Goal: Task Accomplishment & Management: Use online tool/utility

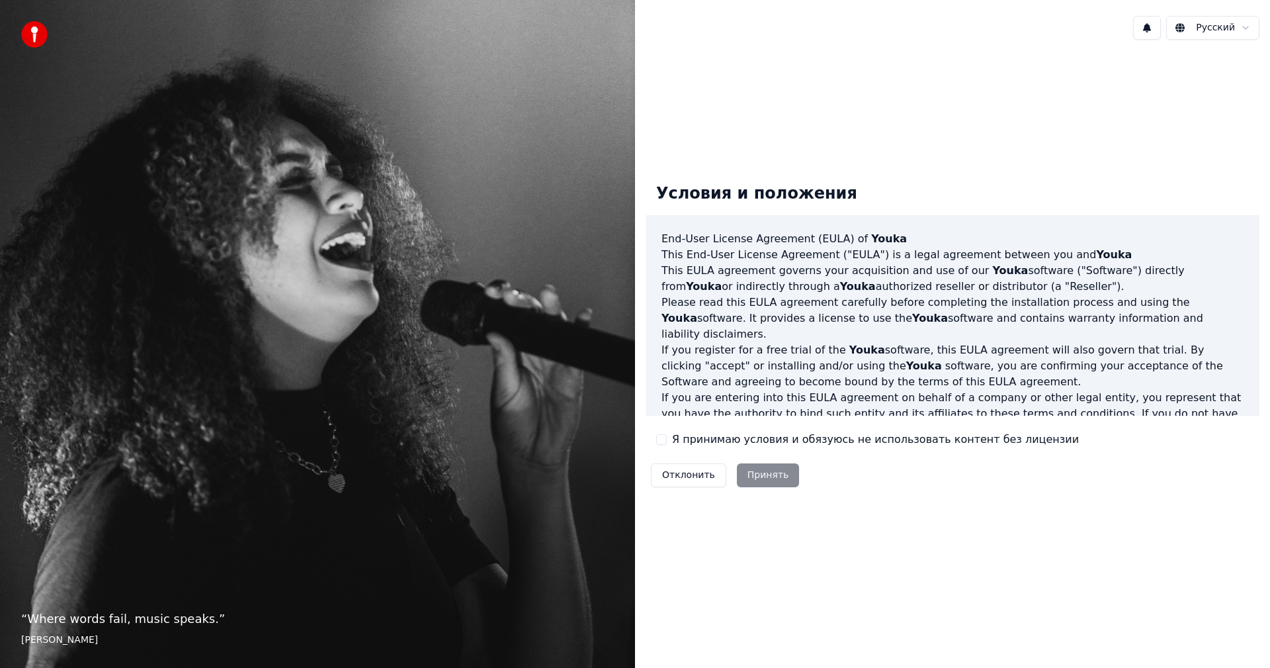
click at [668, 439] on div "Я принимаю условия и обязуюсь не использовать контент без лицензии" at bounding box center [867, 439] width 423 height 16
click at [664, 441] on button "Я принимаю условия и обязуюсь не использовать контент без лицензии" at bounding box center [661, 439] width 11 height 11
click at [766, 475] on button "Принять" at bounding box center [768, 475] width 63 height 24
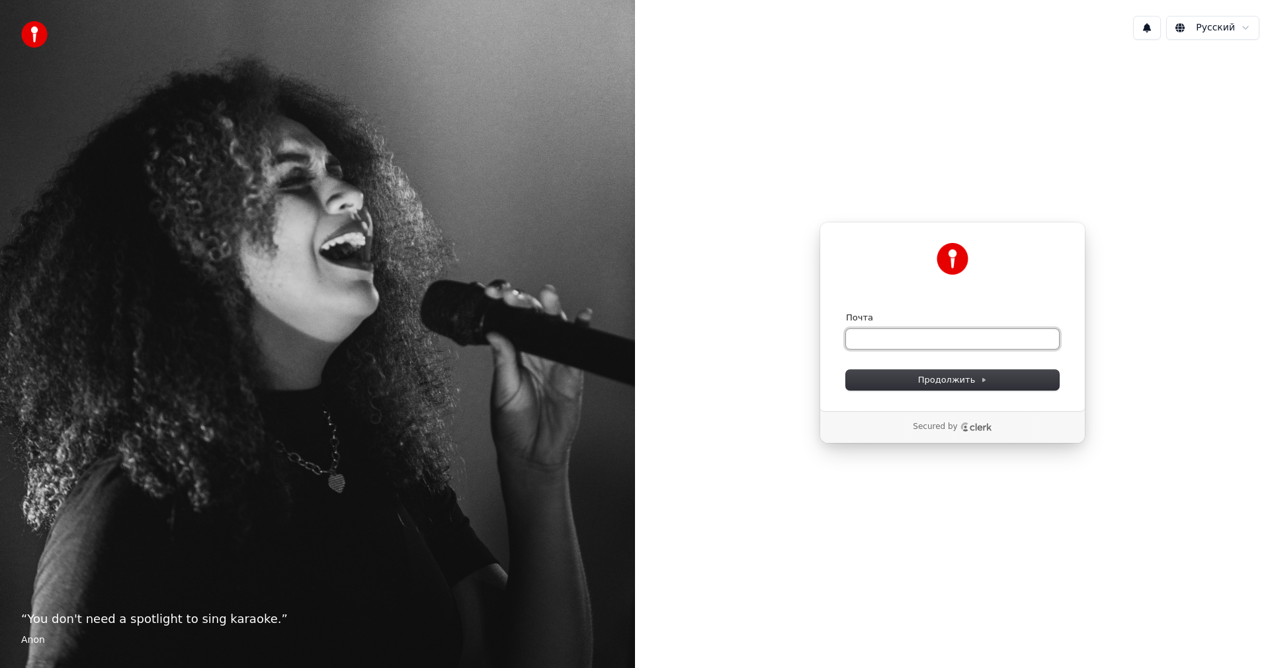
click at [944, 333] on input "Почта" at bounding box center [952, 339] width 213 height 20
click at [942, 386] on button "Продолжить" at bounding box center [952, 380] width 213 height 20
type input "**********"
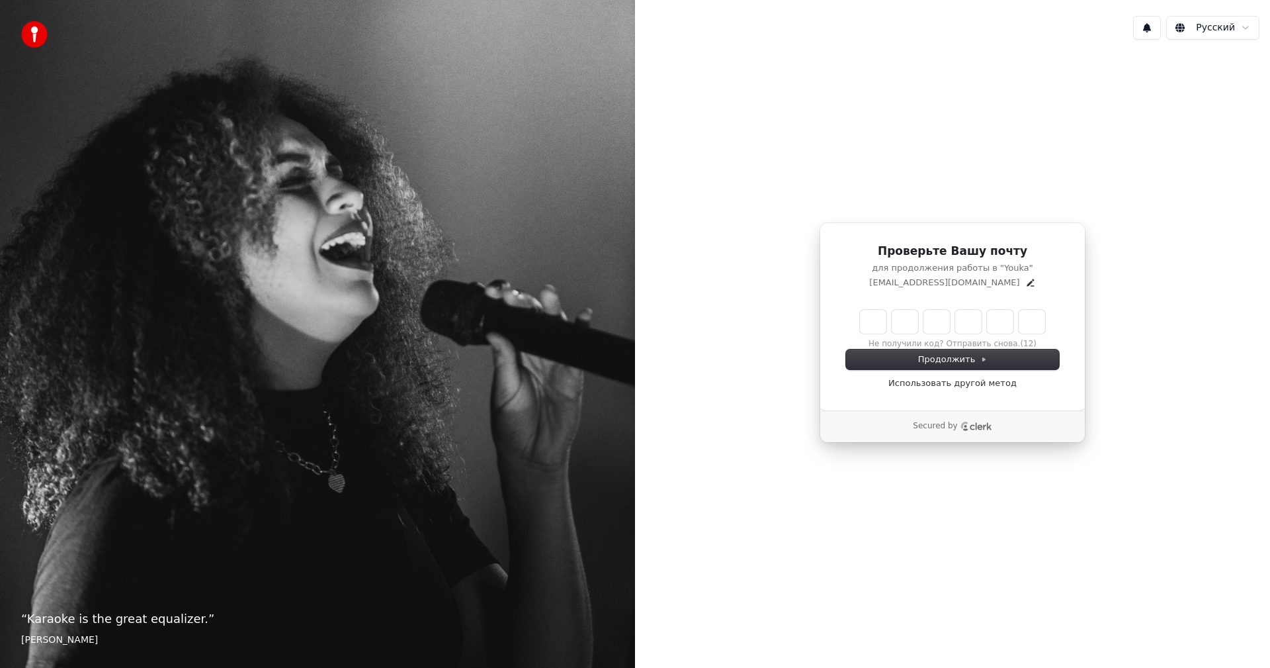
click at [865, 316] on input "Enter verification code" at bounding box center [952, 322] width 185 height 24
type input "******"
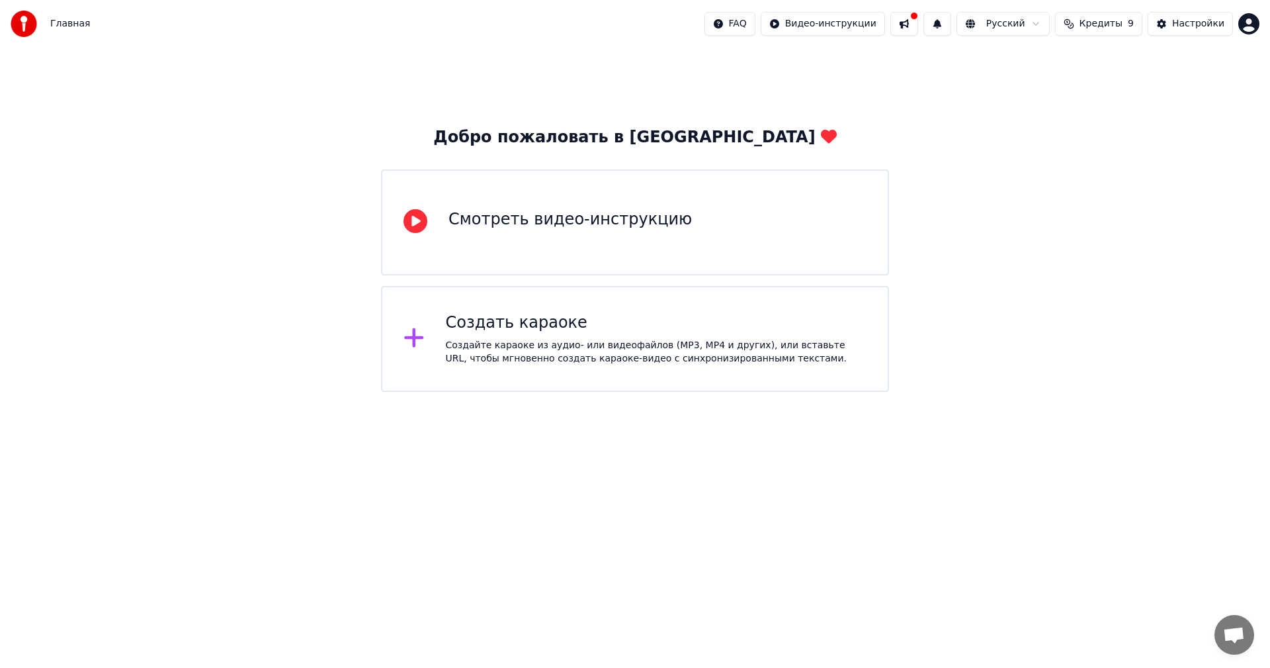
click at [600, 392] on html "Главная FAQ Видео-инструкции Русский Кредиты 9 Настройки Добро пожаловать в You…" at bounding box center [635, 196] width 1270 height 392
click at [608, 324] on div "Создать караоке" at bounding box center [656, 322] width 421 height 21
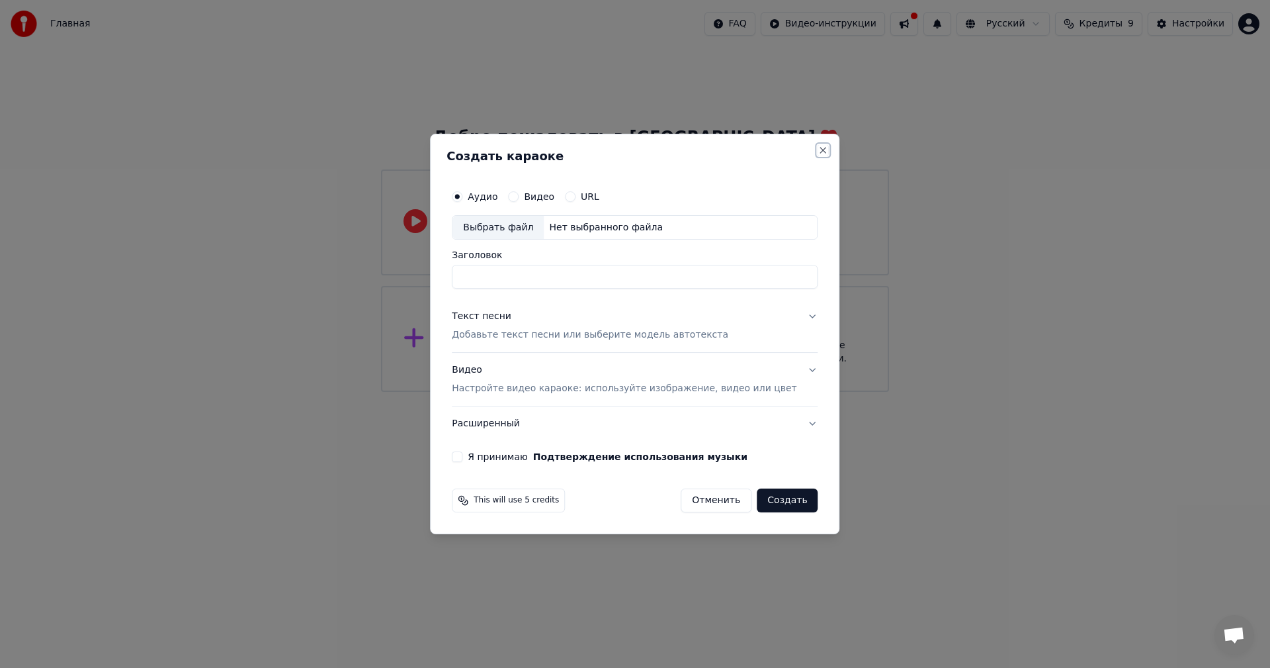
click at [818, 150] on button "Close" at bounding box center [823, 150] width 11 height 11
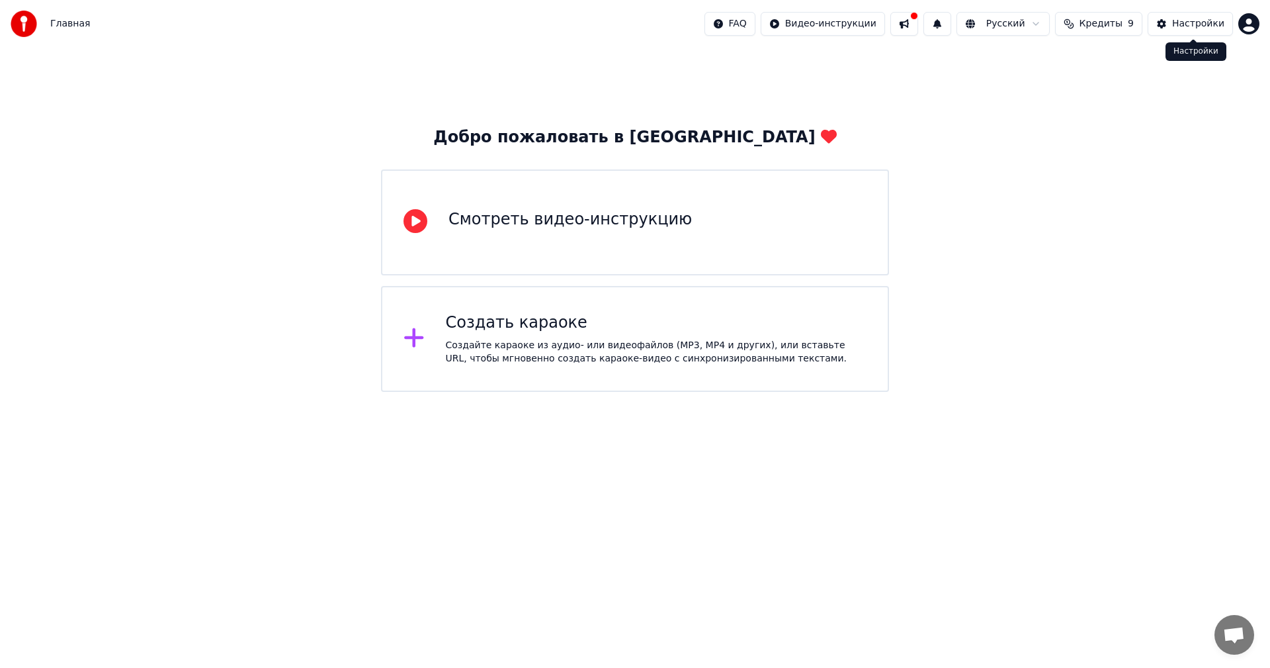
click at [1261, 28] on div "Главная FAQ Видео-инструкции Русский Кредиты 9 Настройки" at bounding box center [635, 24] width 1270 height 48
click at [1252, 32] on html "Главная FAQ Видео-инструкции Русский Кредиты 9 Настройки Добро пожаловать в You…" at bounding box center [635, 196] width 1270 height 392
drag, startPoint x: 39, startPoint y: 92, endPoint x: 39, endPoint y: 85, distance: 7.3
click at [39, 91] on html "Главная FAQ Видео-инструкции Русский Кредиты 9 Настройки Добро пожаловать в You…" at bounding box center [635, 196] width 1270 height 392
click at [61, 22] on span "Главная" at bounding box center [70, 23] width 40 height 13
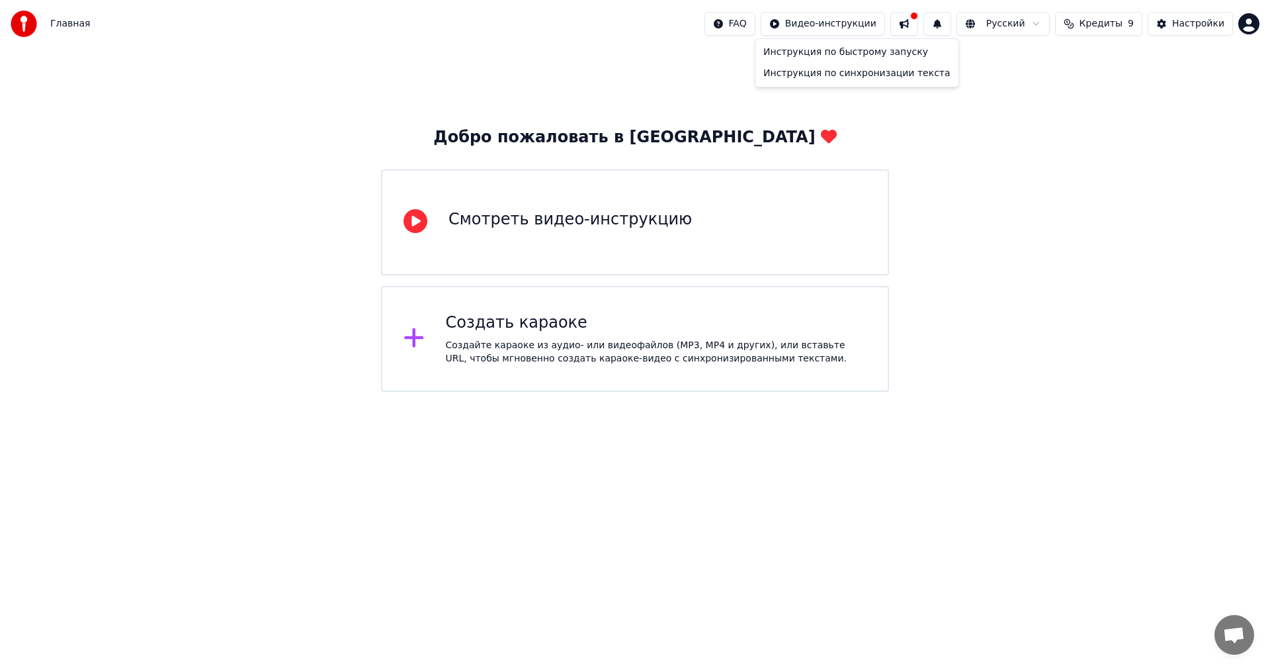
click at [848, 20] on html "Главная FAQ Видео-инструкции Русский Кредиты 9 Настройки Добро пожаловать в You…" at bounding box center [635, 196] width 1270 height 392
click at [1051, 59] on html "Главная FAQ Видео-инструкции Русский Кредиты 9 Настройки Добро пожаловать в You…" at bounding box center [635, 196] width 1270 height 392
click at [1123, 28] on span "Кредиты" at bounding box center [1101, 23] width 43 height 13
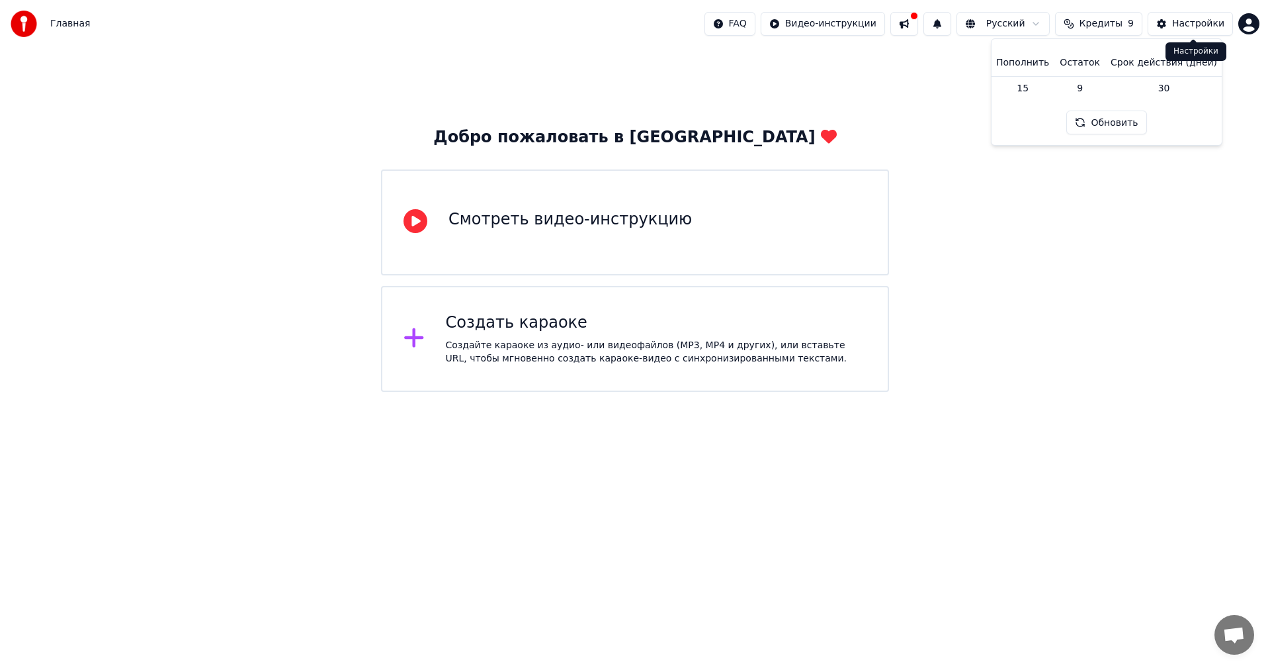
click at [1193, 20] on div "Настройки" at bounding box center [1198, 23] width 52 height 13
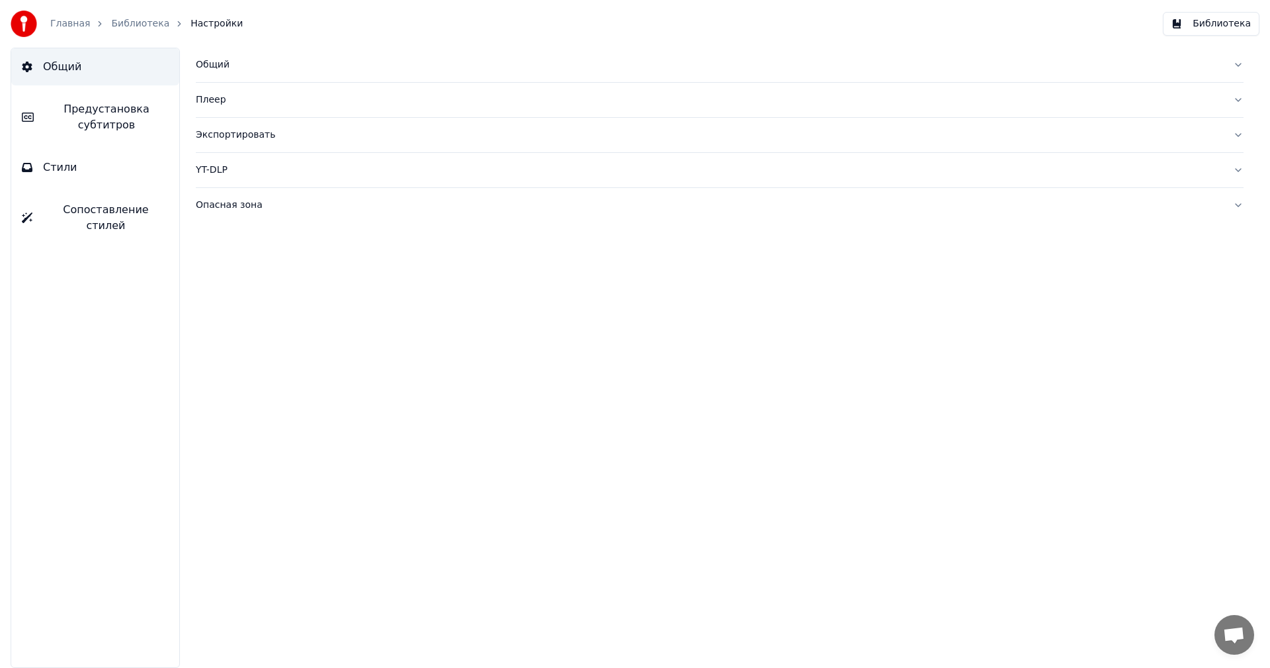
click at [127, 23] on link "Библиотека" at bounding box center [140, 23] width 58 height 13
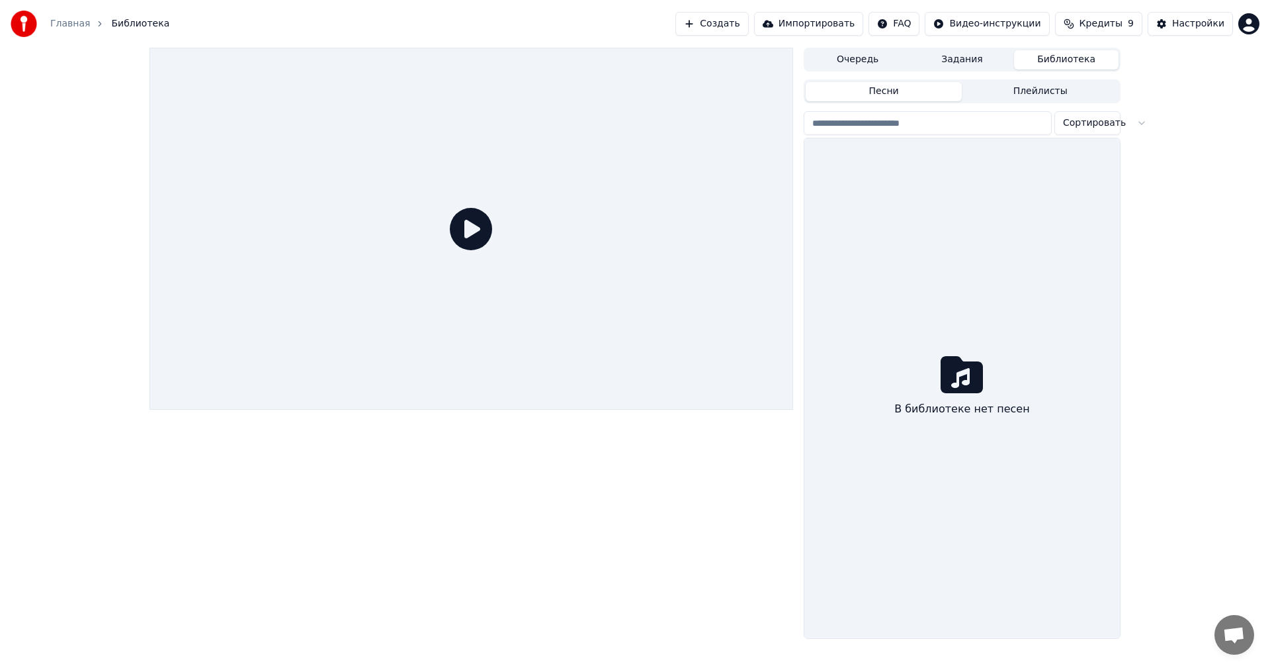
click at [965, 61] on button "Задания" at bounding box center [962, 59] width 105 height 19
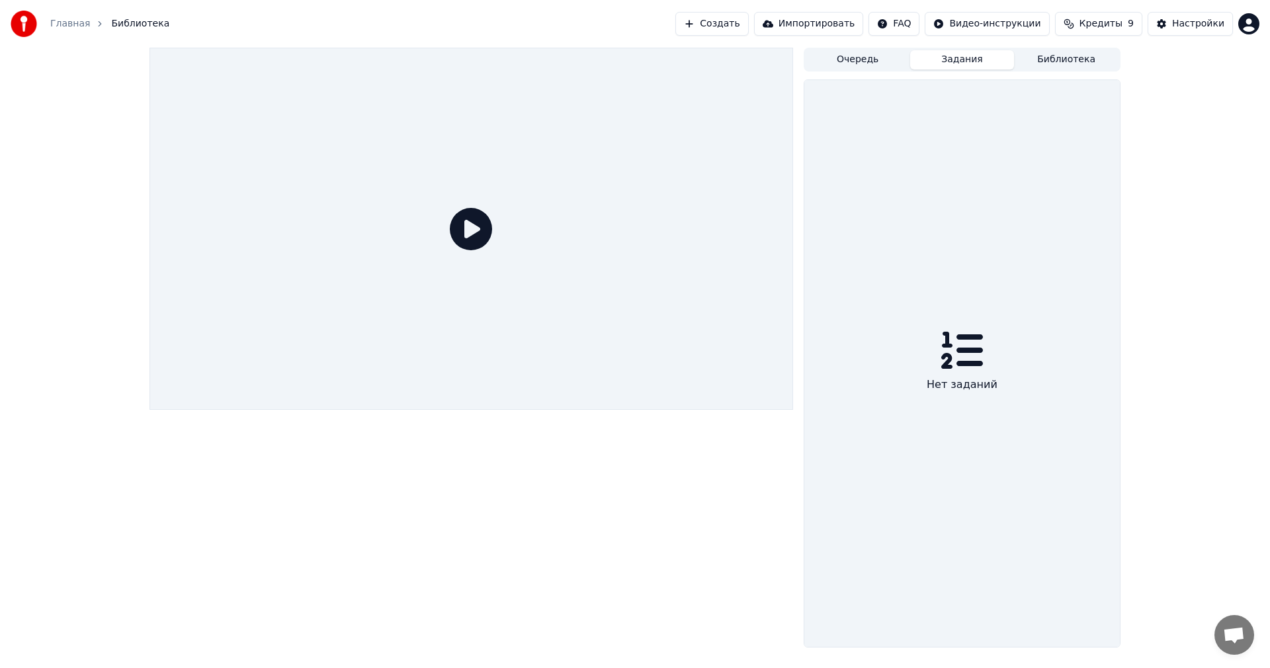
click at [1038, 65] on button "Библиотека" at bounding box center [1066, 59] width 105 height 19
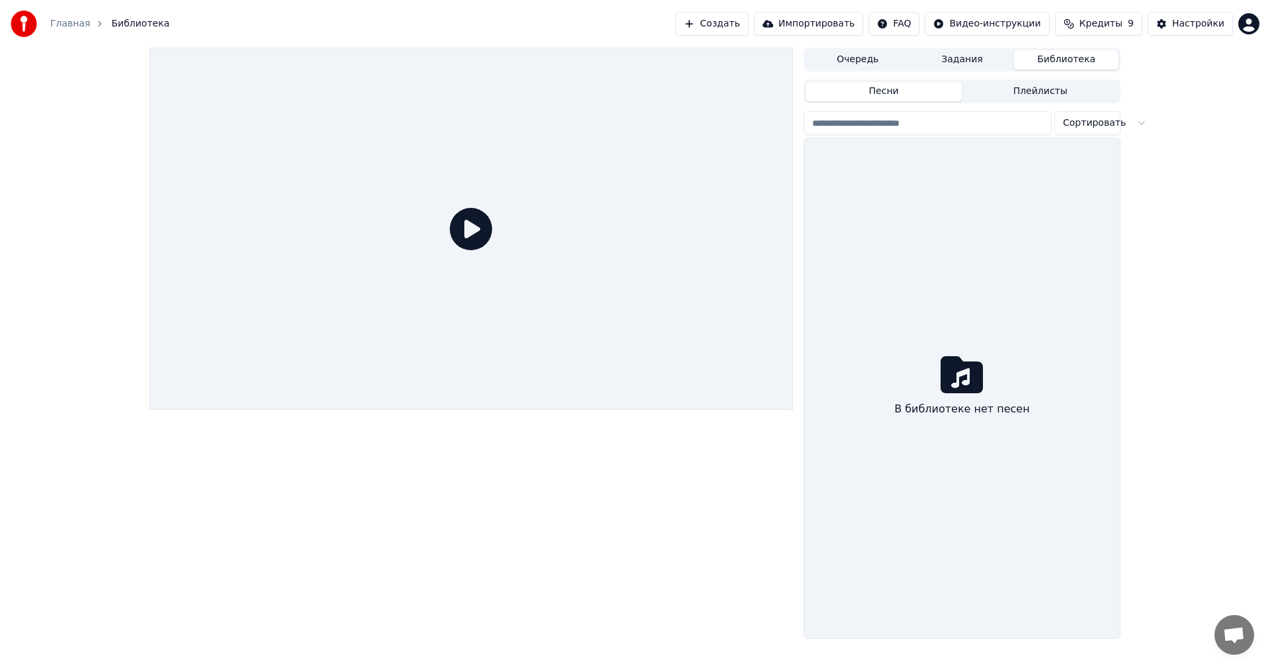
click at [1035, 88] on button "Плейлисты" at bounding box center [1040, 91] width 157 height 19
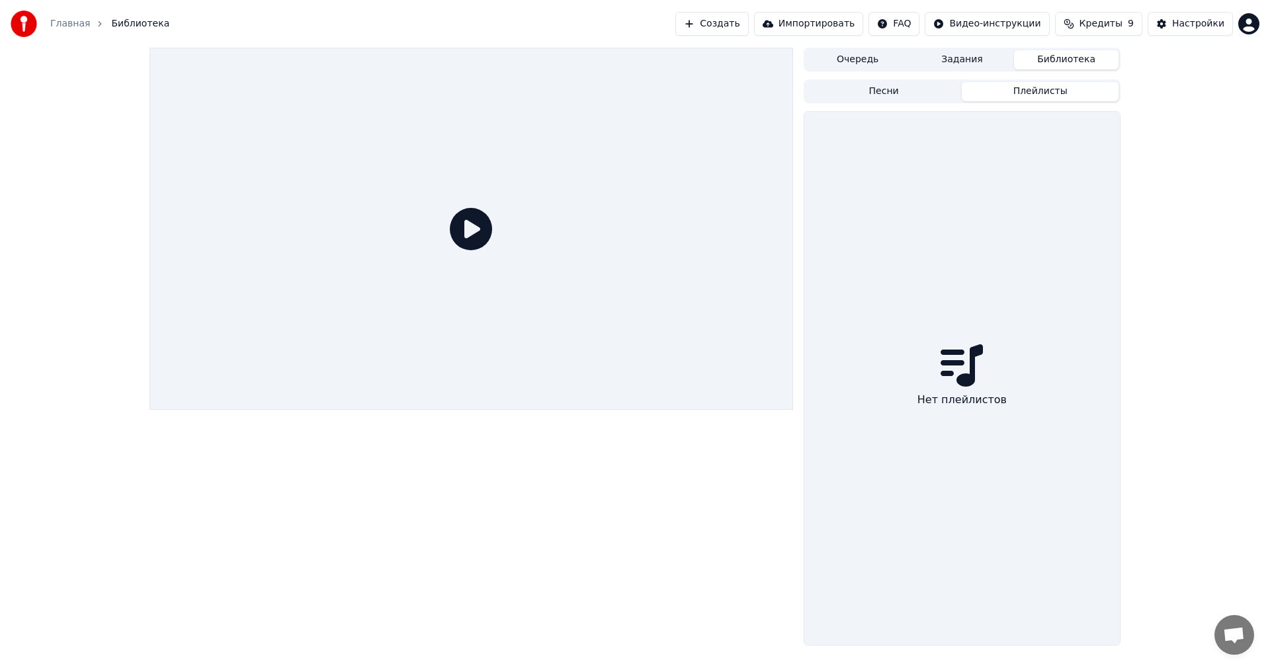
click at [1065, 58] on button "Библиотека" at bounding box center [1066, 59] width 105 height 19
click at [942, 64] on button "Задания" at bounding box center [962, 59] width 105 height 19
click at [839, 62] on button "Очередь" at bounding box center [858, 59] width 105 height 19
click at [954, 60] on button "Задания" at bounding box center [962, 59] width 105 height 19
click at [1061, 65] on button "Библиотека" at bounding box center [1066, 59] width 105 height 19
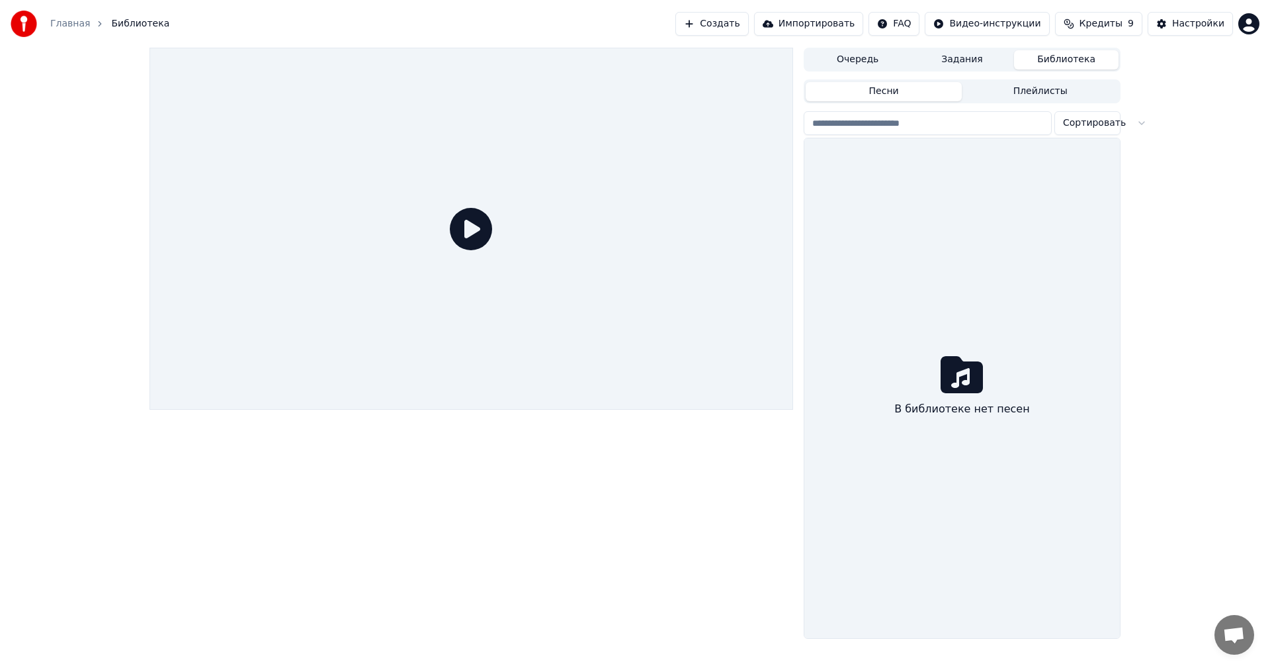
click at [748, 25] on button "Создать" at bounding box center [712, 24] width 73 height 24
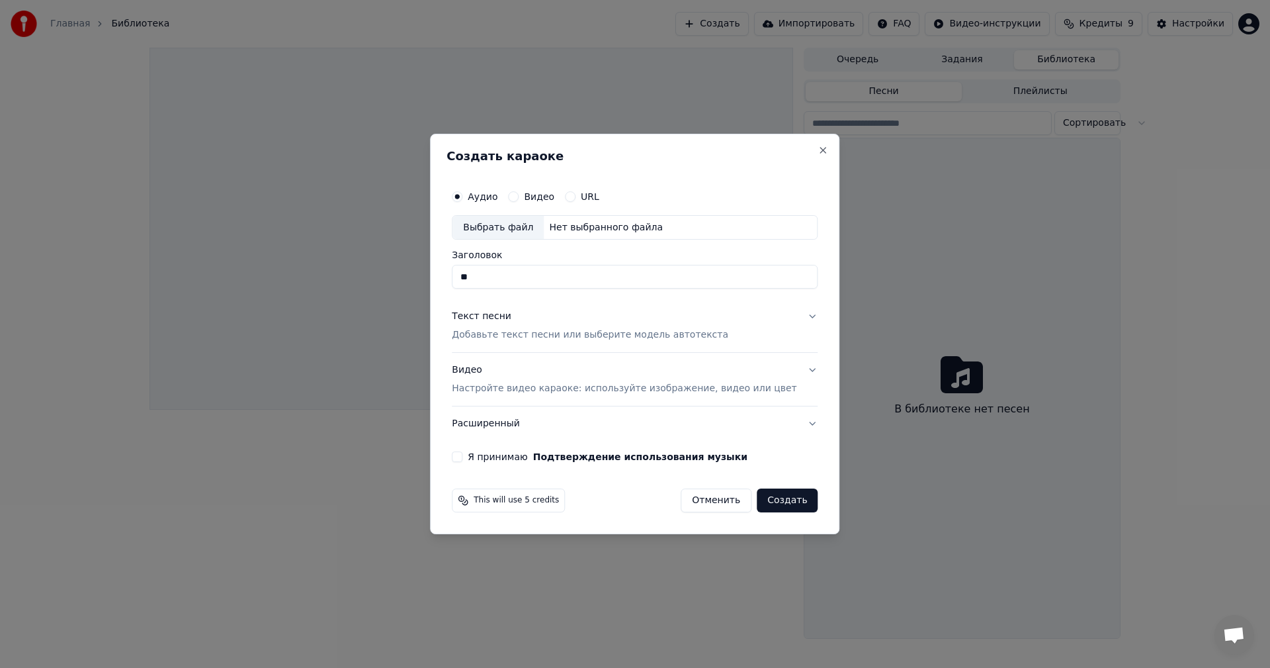
type input "*"
click at [519, 236] on div "Выбрать файл" at bounding box center [498, 228] width 91 height 24
drag, startPoint x: 556, startPoint y: 282, endPoint x: 363, endPoint y: 257, distance: 195.5
click at [364, 257] on body "**********" at bounding box center [635, 334] width 1270 height 668
type input "**********"
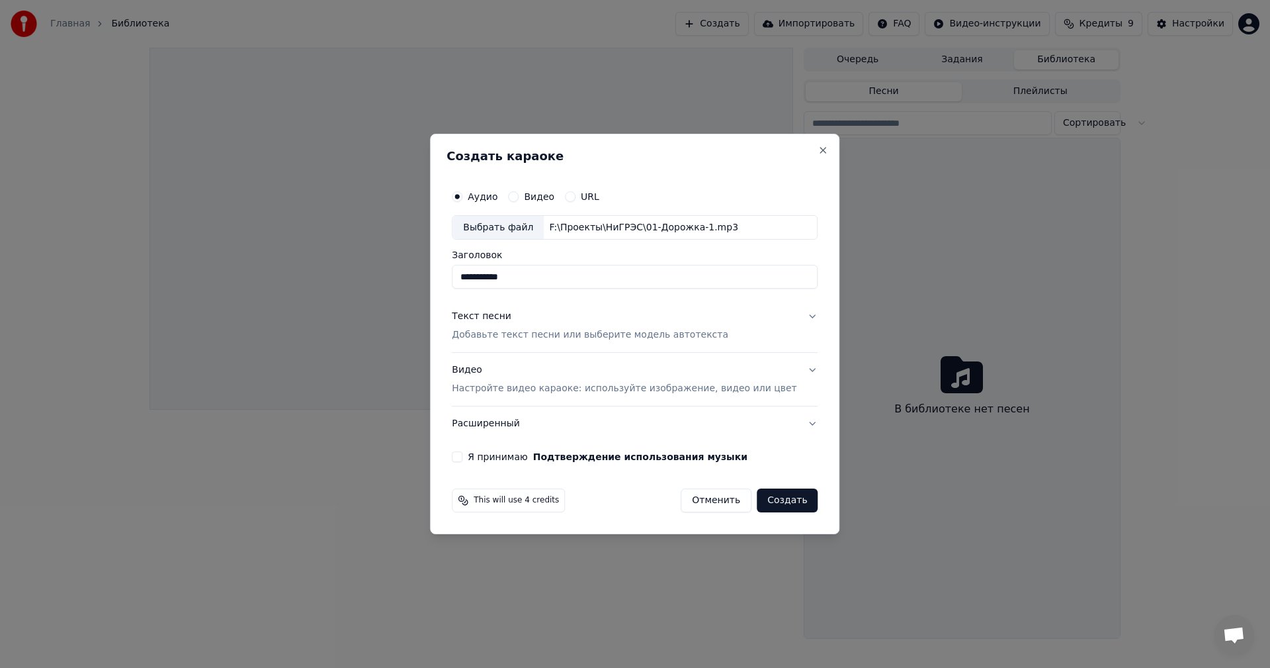
click at [562, 337] on p "Добавьте текст песни или выберите модель автотекста" at bounding box center [590, 335] width 277 height 13
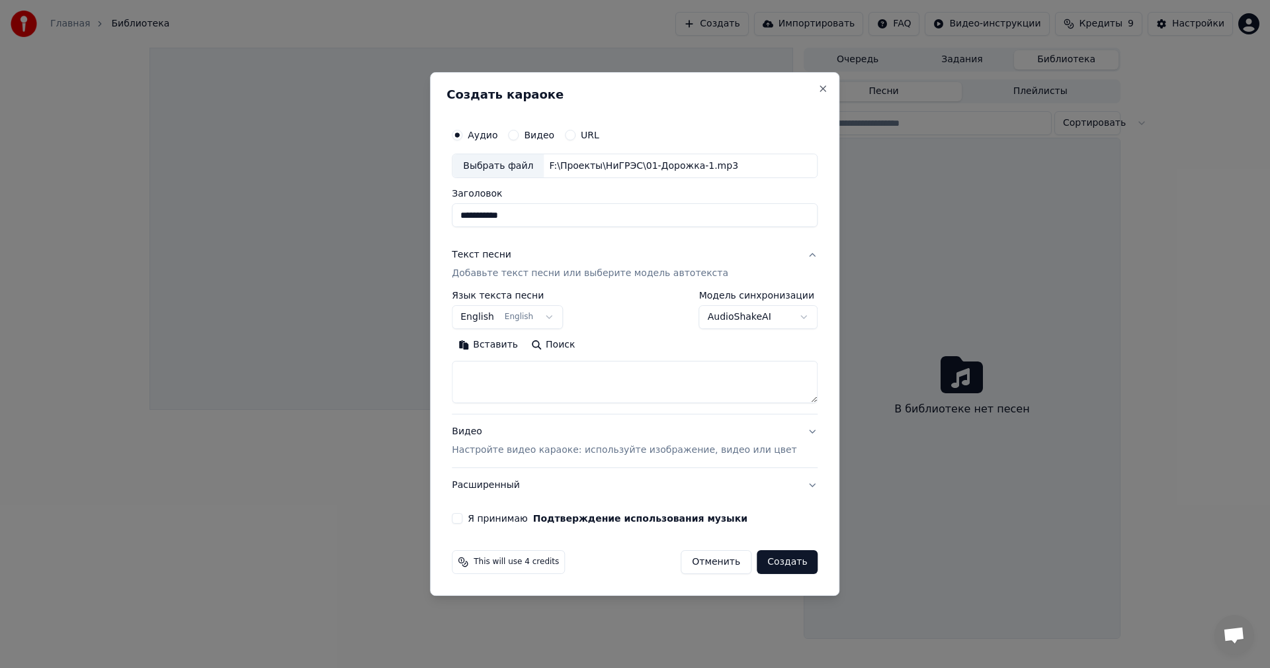
click at [563, 318] on body "**********" at bounding box center [635, 334] width 1270 height 668
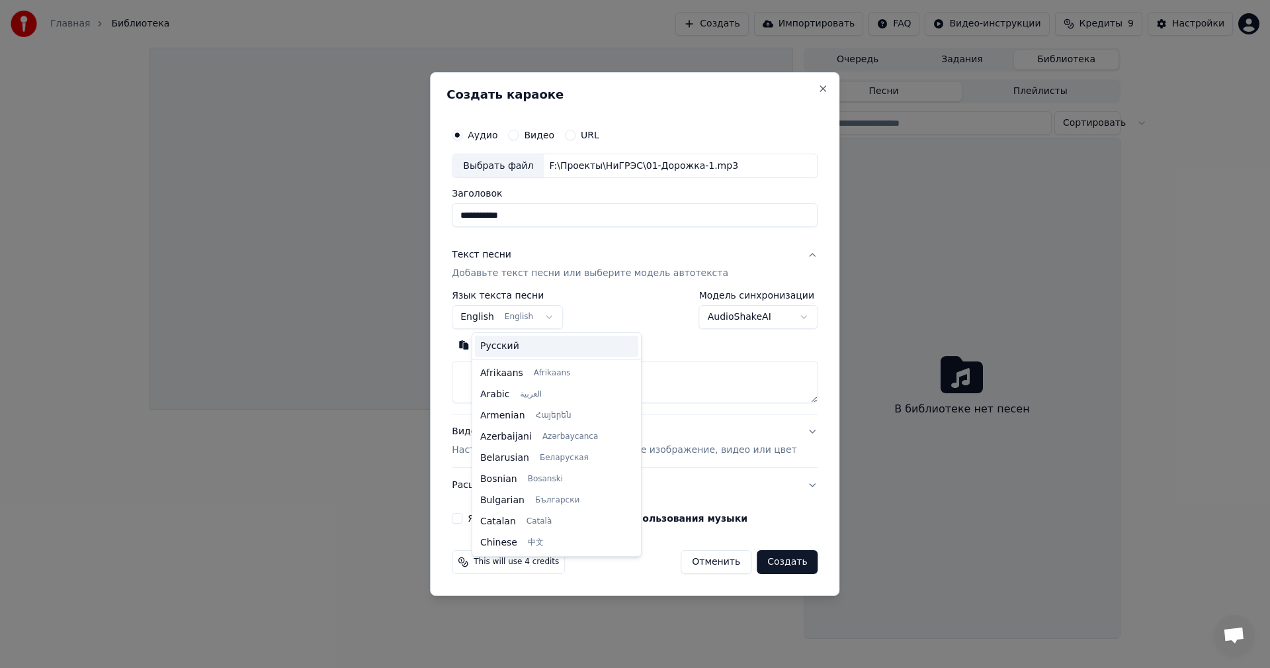
scroll to position [106, 0]
select select "**"
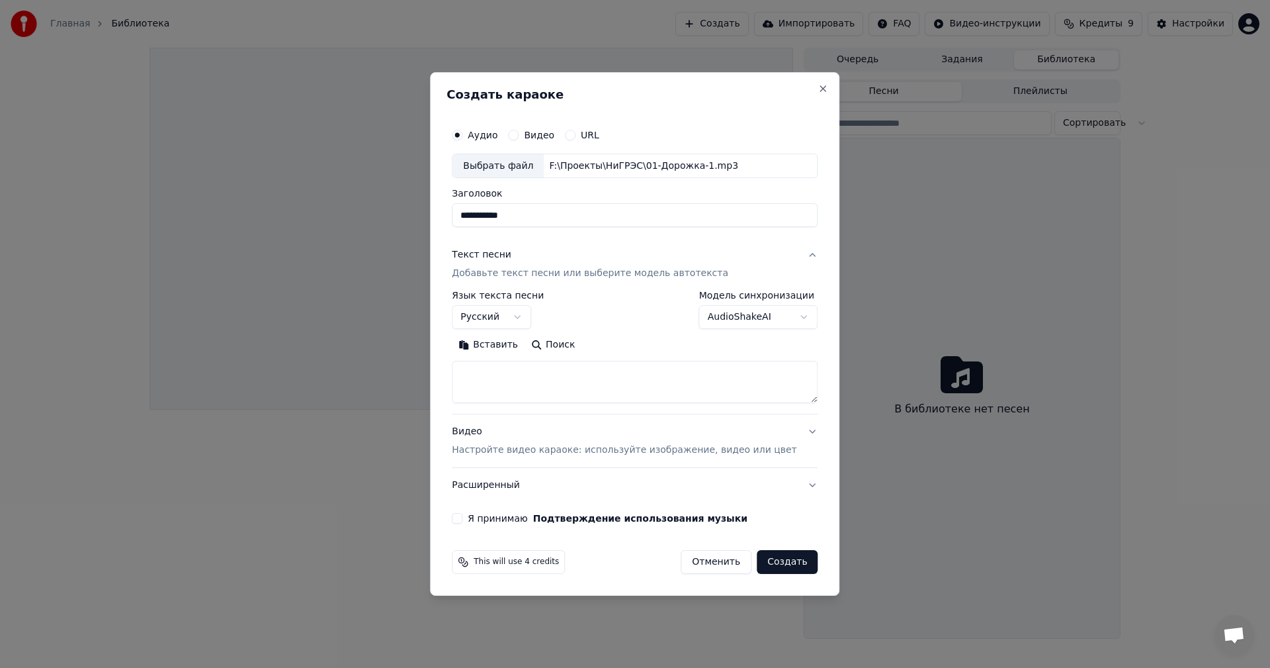
click at [500, 378] on textarea at bounding box center [635, 382] width 366 height 42
paste textarea "**********"
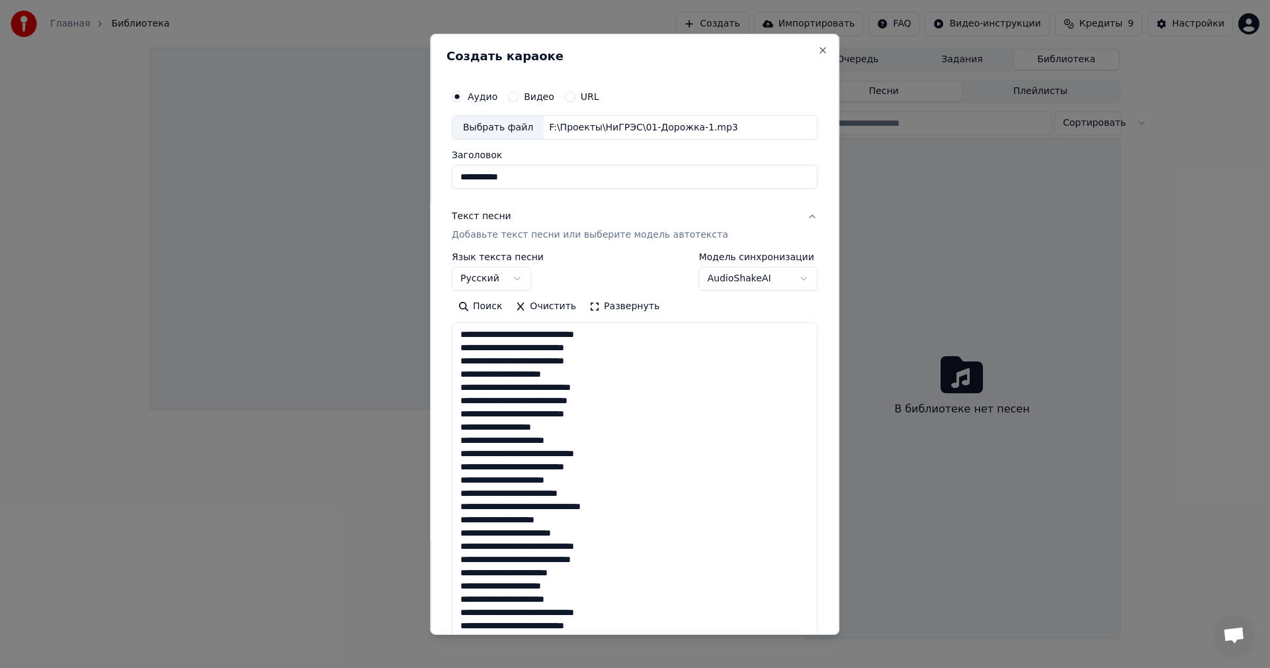
scroll to position [295, 0]
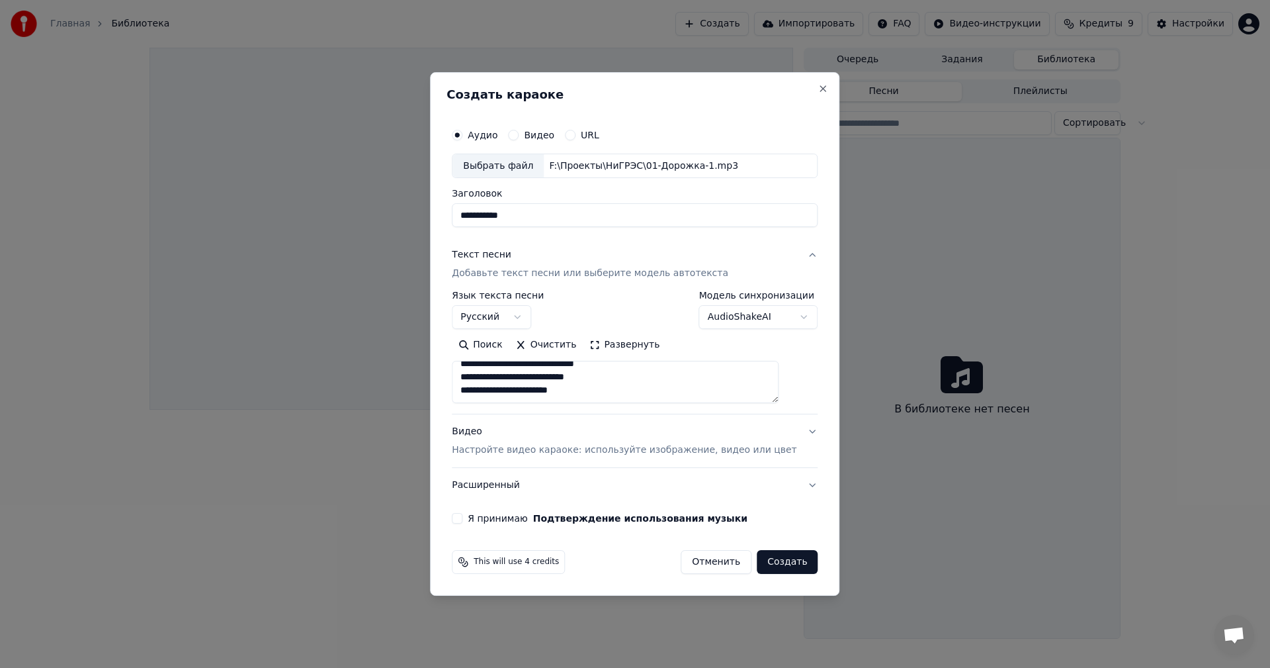
type textarea "**********"
click at [462, 520] on button "Я принимаю Подтверждение использования музыки" at bounding box center [457, 518] width 11 height 11
click at [788, 486] on button "Расширенный" at bounding box center [635, 485] width 366 height 34
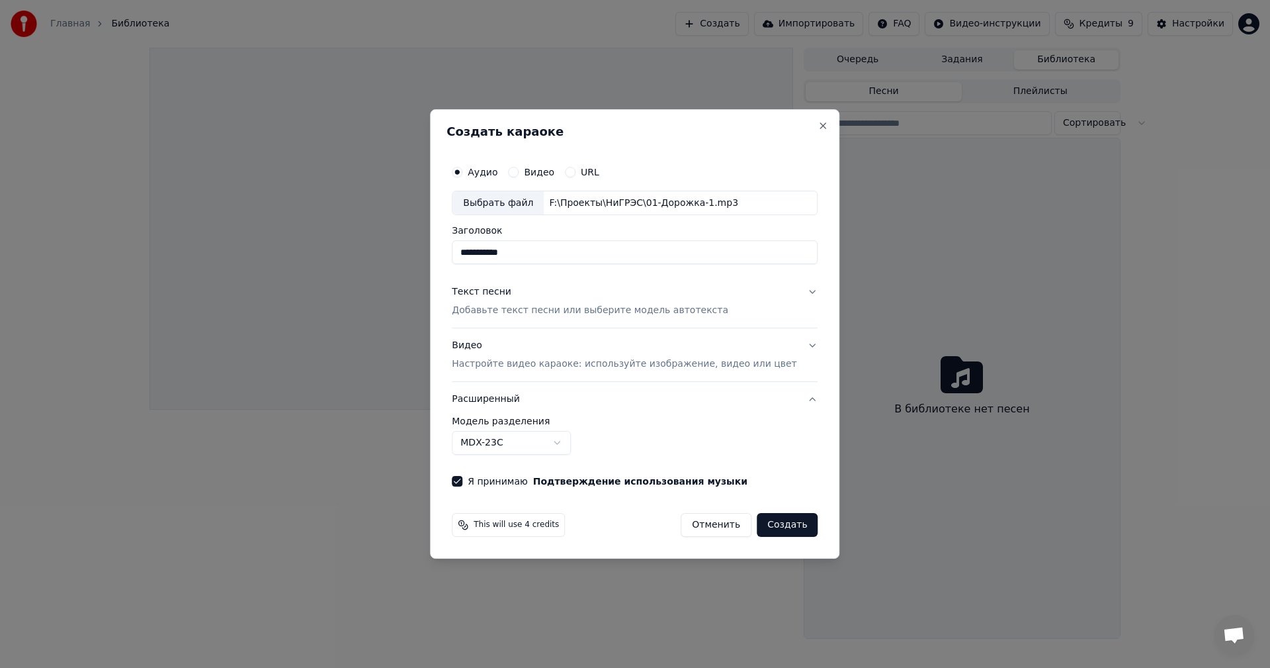
click at [786, 346] on button "Видео Настройте видео караоке: используйте изображение, видео или цвет" at bounding box center [635, 355] width 366 height 53
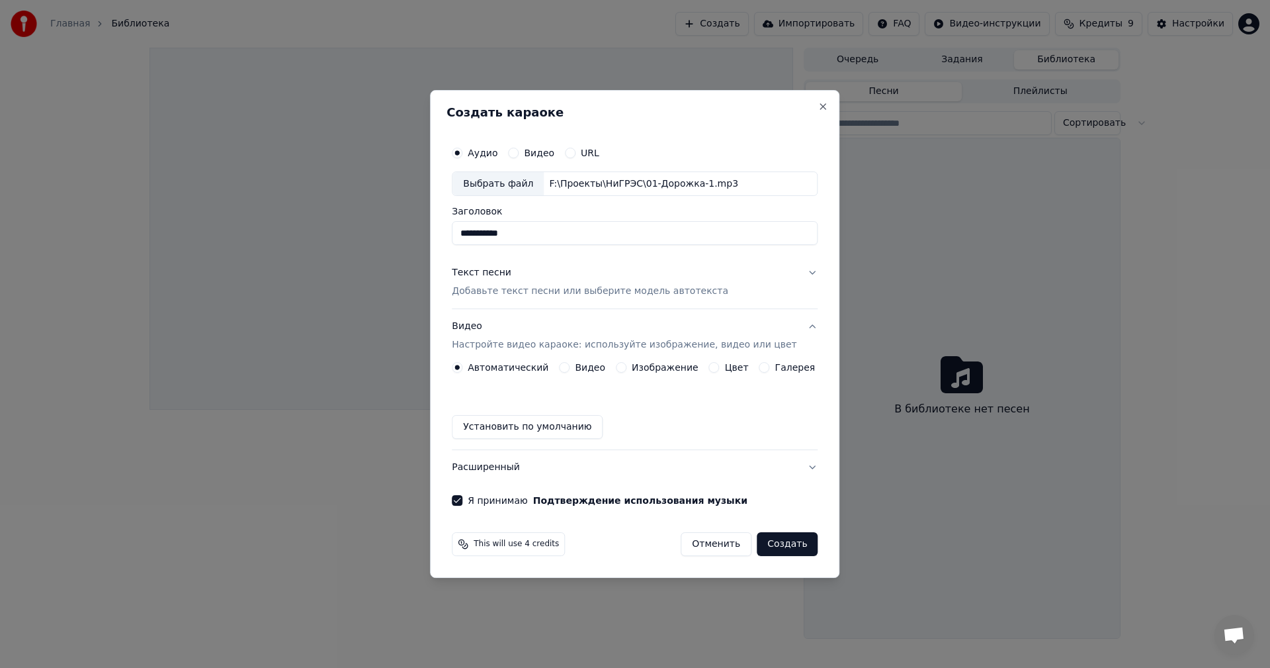
click at [681, 372] on label "Изображение" at bounding box center [665, 367] width 67 height 9
click at [627, 373] on button "Изображение" at bounding box center [621, 367] width 11 height 11
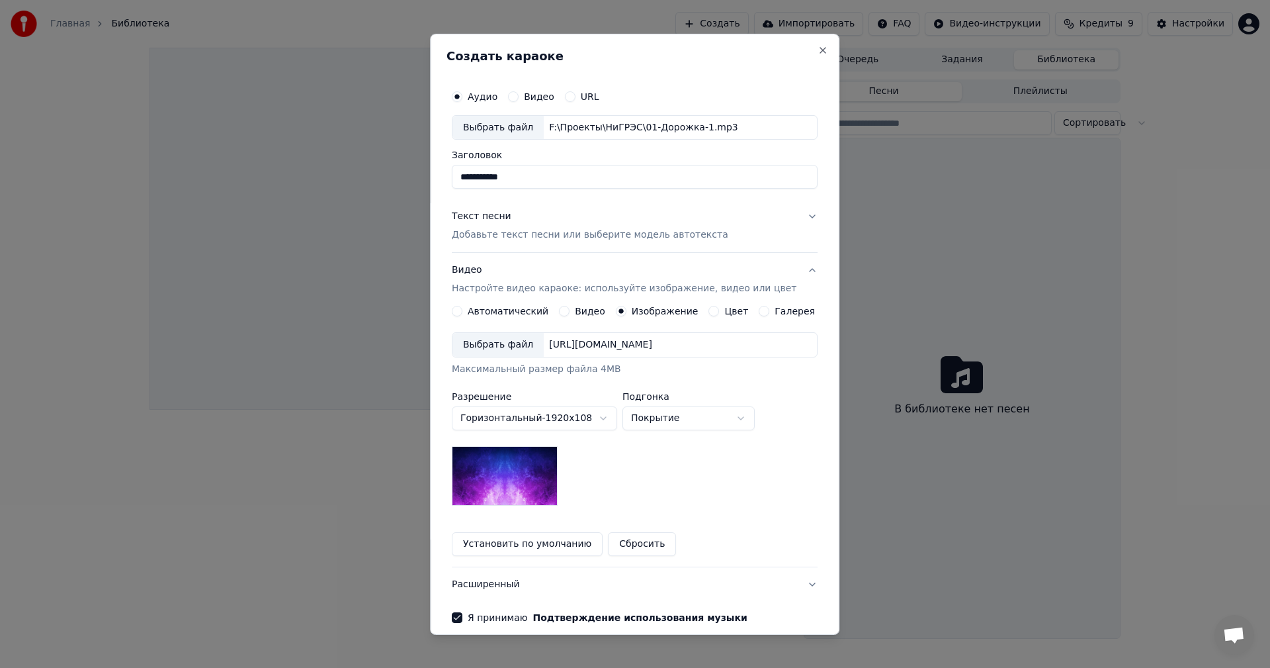
click at [727, 310] on label "Цвет" at bounding box center [737, 310] width 24 height 9
click at [720, 310] on button "Цвет" at bounding box center [714, 311] width 11 height 11
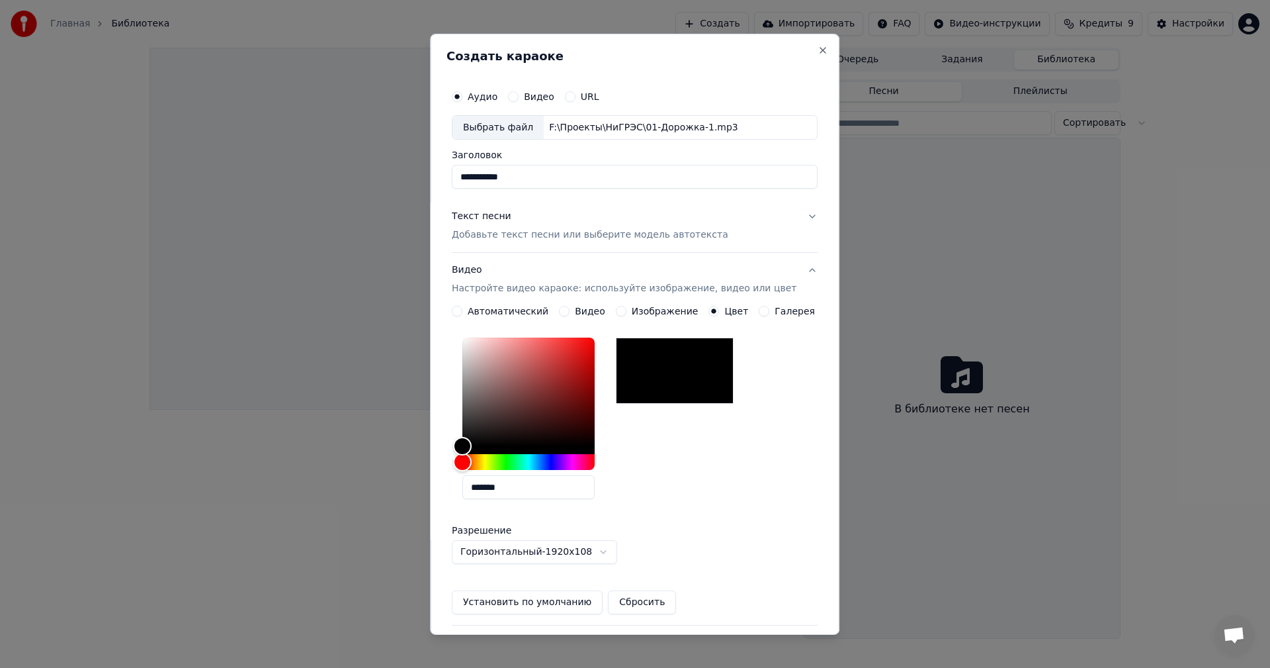
click at [562, 603] on button "Установить по умолчанию" at bounding box center [527, 602] width 151 height 24
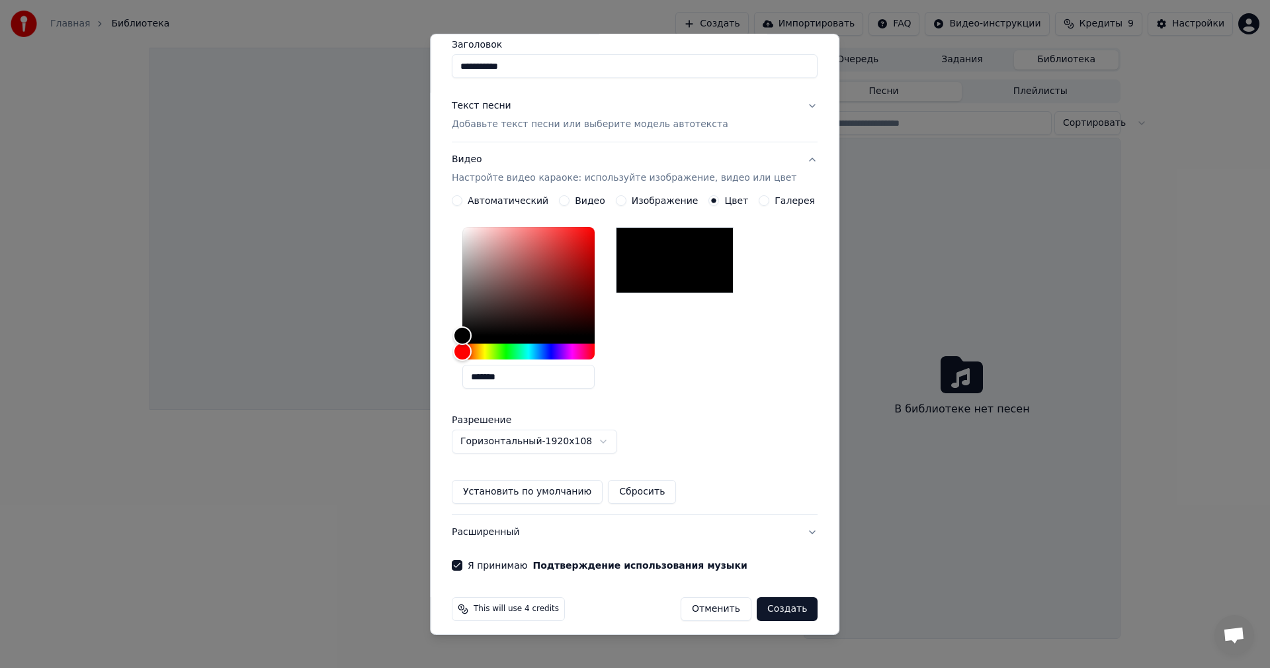
scroll to position [118, 0]
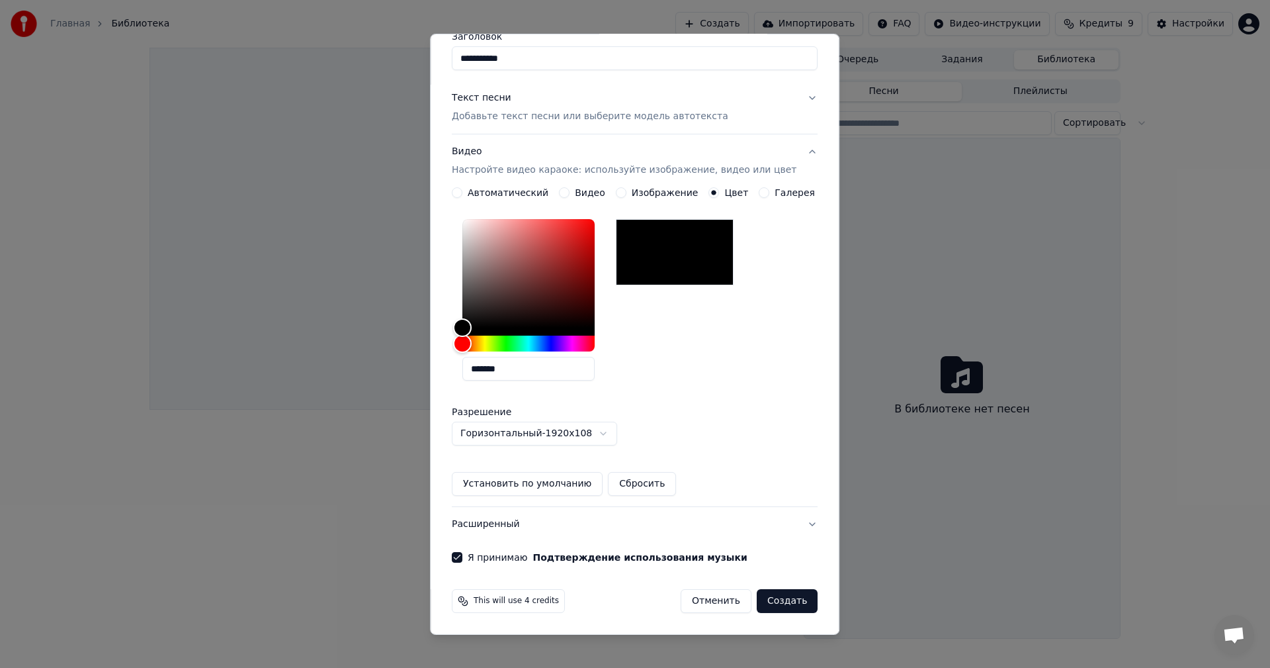
click at [768, 603] on button "Создать" at bounding box center [787, 601] width 61 height 24
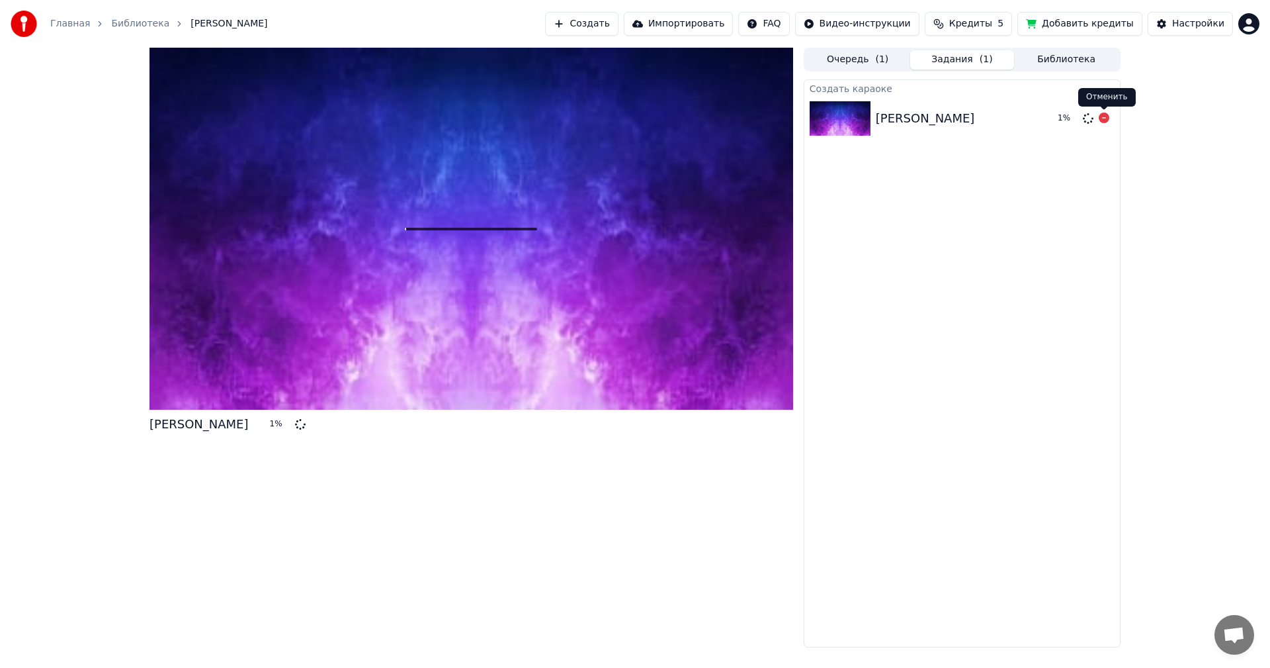
click at [1106, 116] on icon at bounding box center [1104, 117] width 11 height 11
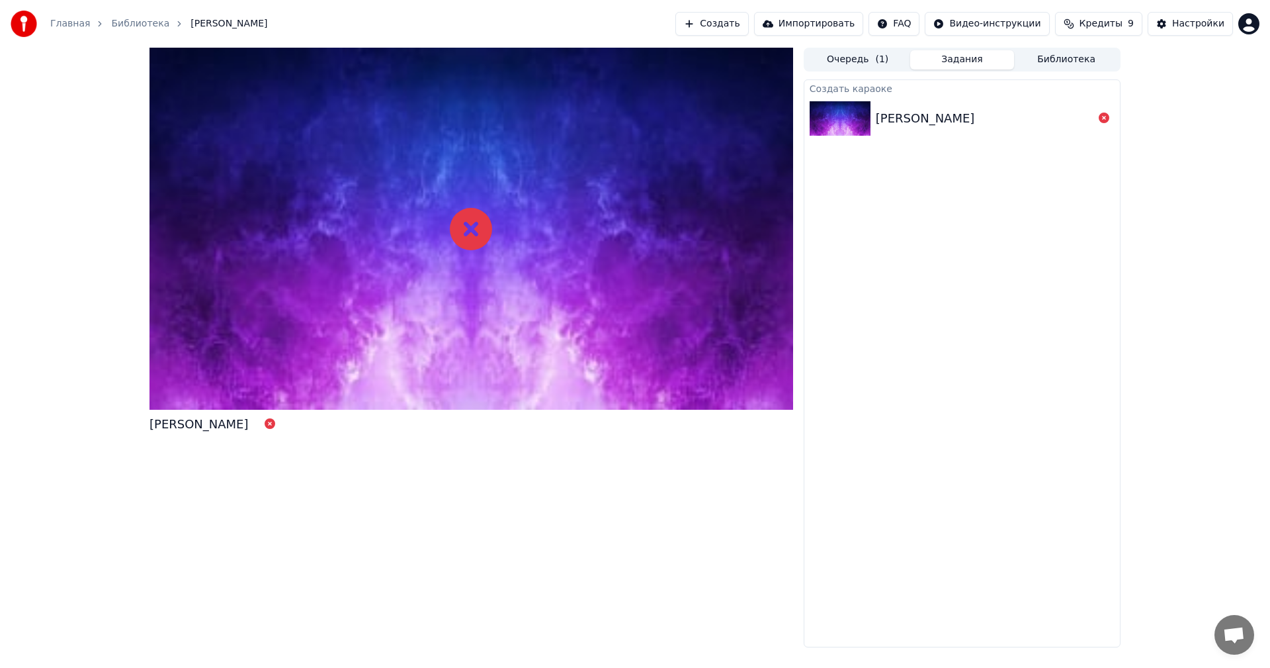
click at [855, 60] on button "Очередь ( 1 )" at bounding box center [858, 59] width 105 height 19
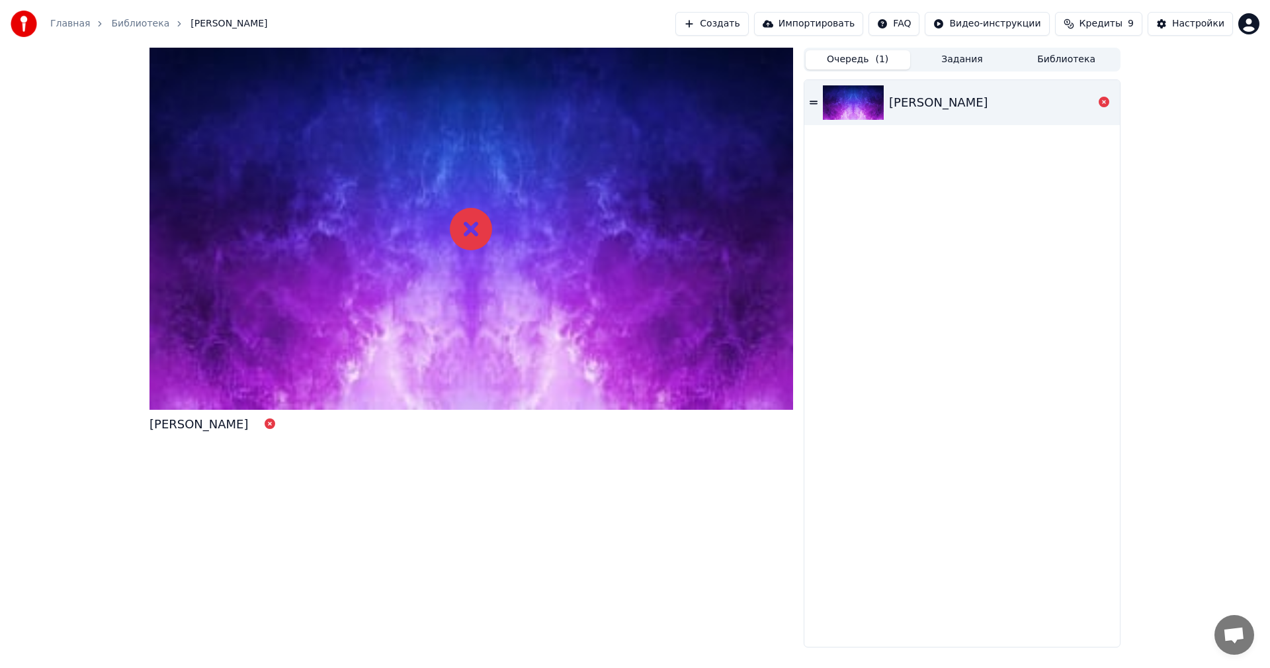
click at [197, 422] on div "[PERSON_NAME]" at bounding box center [199, 424] width 99 height 19
click at [265, 423] on icon at bounding box center [270, 423] width 11 height 11
click at [265, 429] on icon at bounding box center [270, 423] width 11 height 11
drag, startPoint x: 464, startPoint y: 227, endPoint x: 429, endPoint y: 189, distance: 51.5
click at [466, 226] on icon at bounding box center [471, 229] width 42 height 42
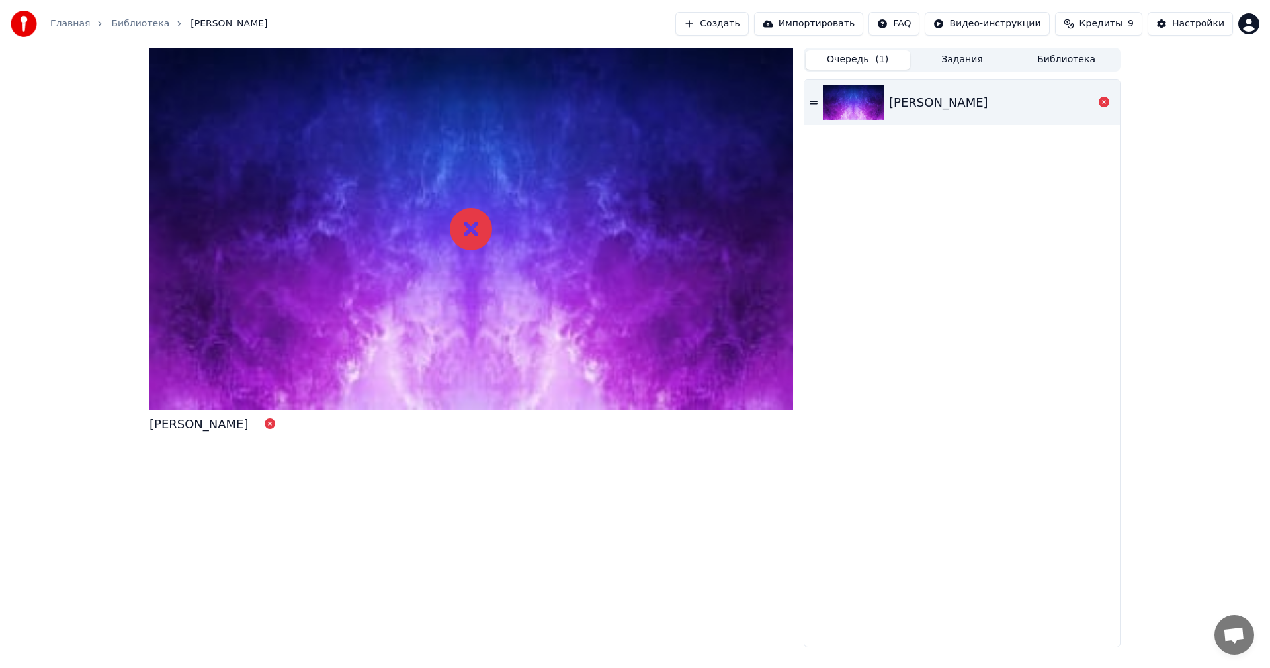
click at [132, 24] on link "Библиотека" at bounding box center [140, 23] width 58 height 13
click at [969, 62] on button "Задания" at bounding box center [962, 59] width 105 height 19
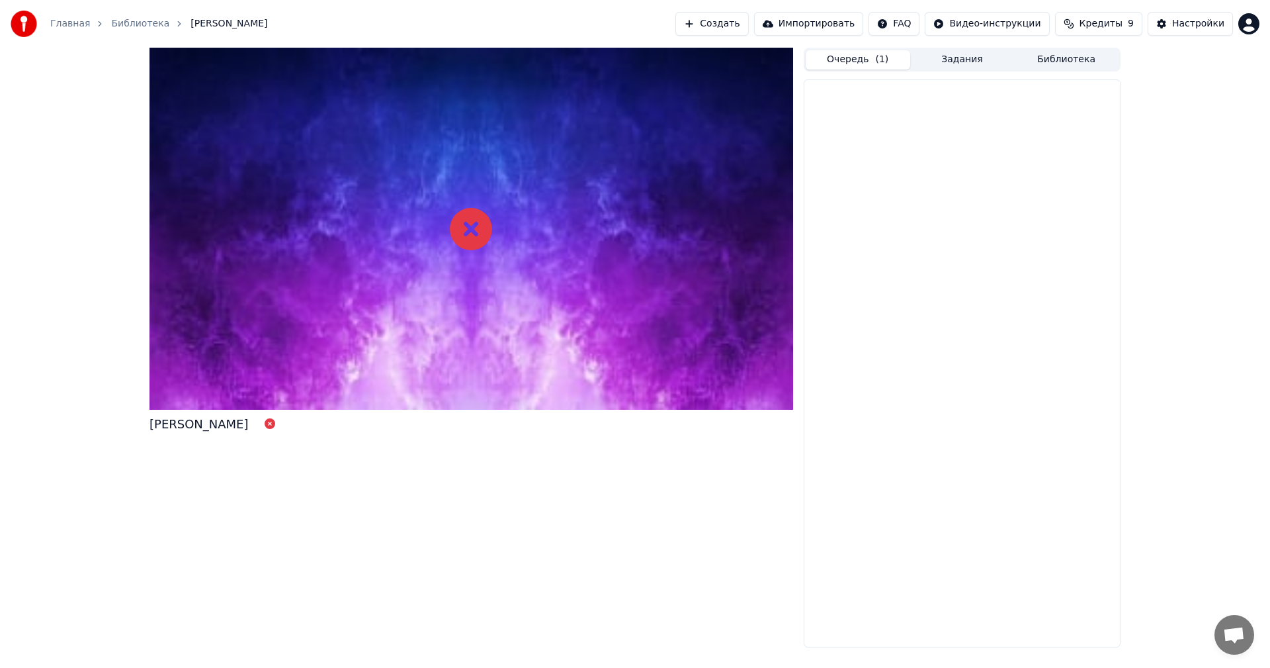
drag, startPoint x: 827, startPoint y: 60, endPoint x: 852, endPoint y: 60, distance: 24.5
click at [827, 61] on button "Очередь ( 1 )" at bounding box center [858, 59] width 105 height 19
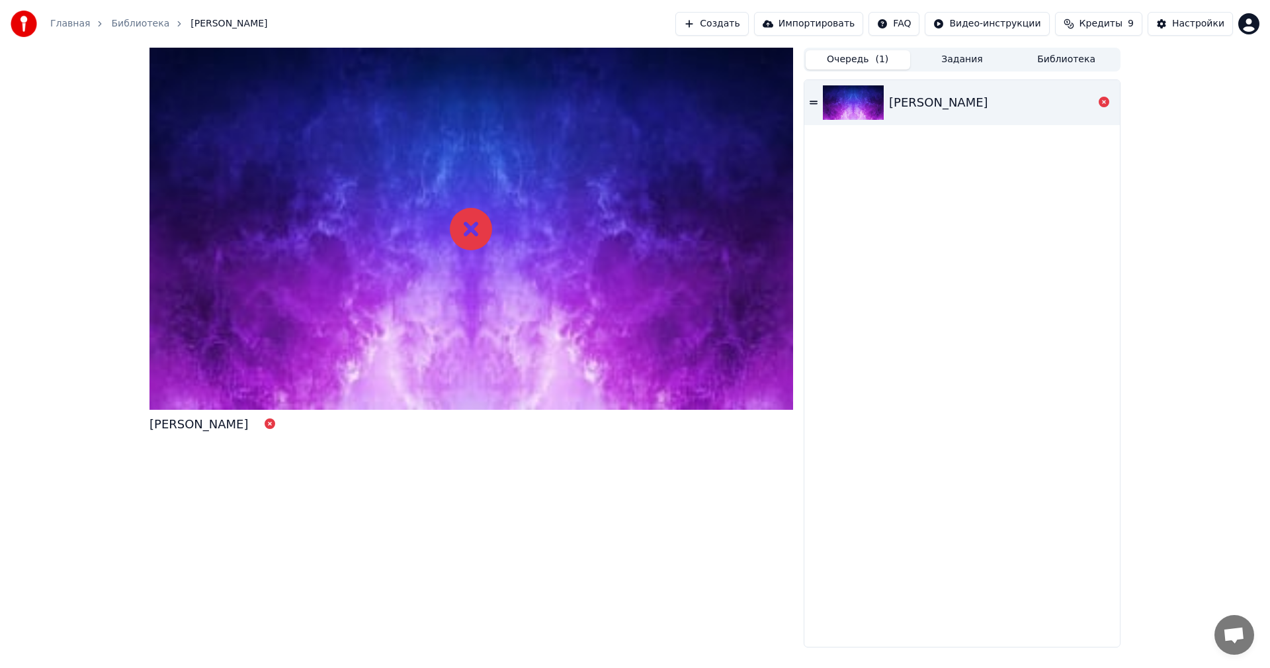
click at [1054, 58] on button "Библиотека" at bounding box center [1066, 59] width 105 height 19
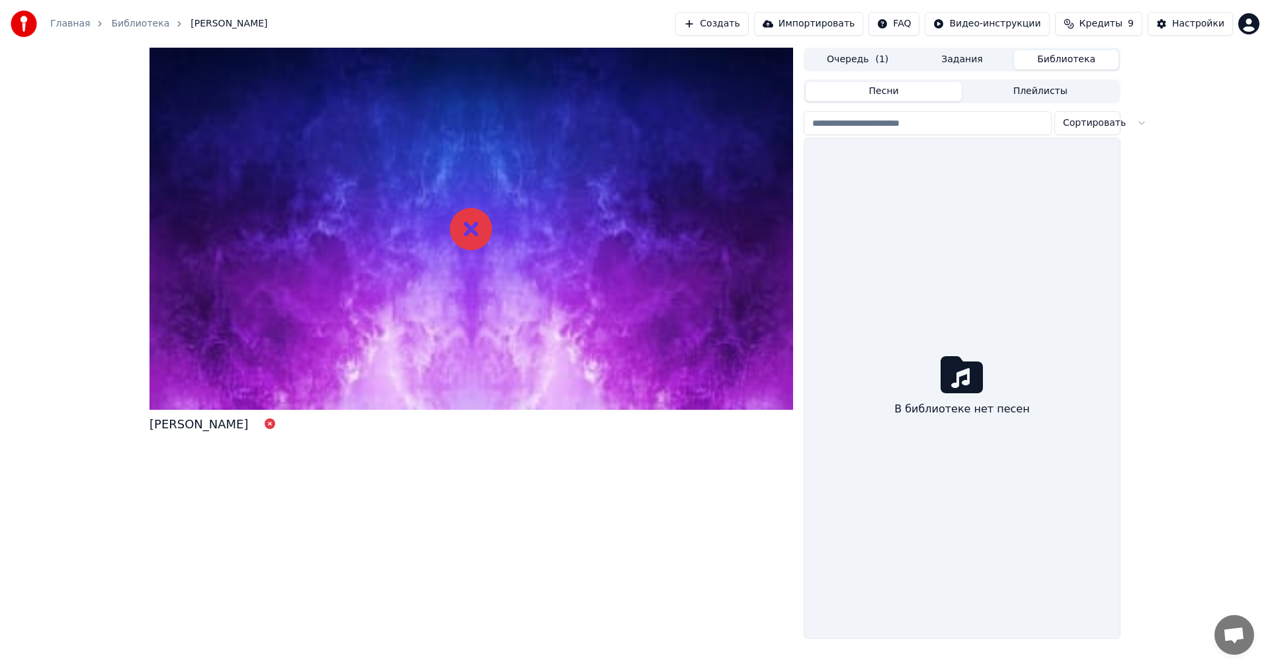
click at [1049, 96] on button "Плейлисты" at bounding box center [1040, 91] width 157 height 19
click at [881, 93] on button "Песни" at bounding box center [884, 91] width 157 height 19
click at [869, 67] on button "Очередь ( 1 )" at bounding box center [858, 59] width 105 height 19
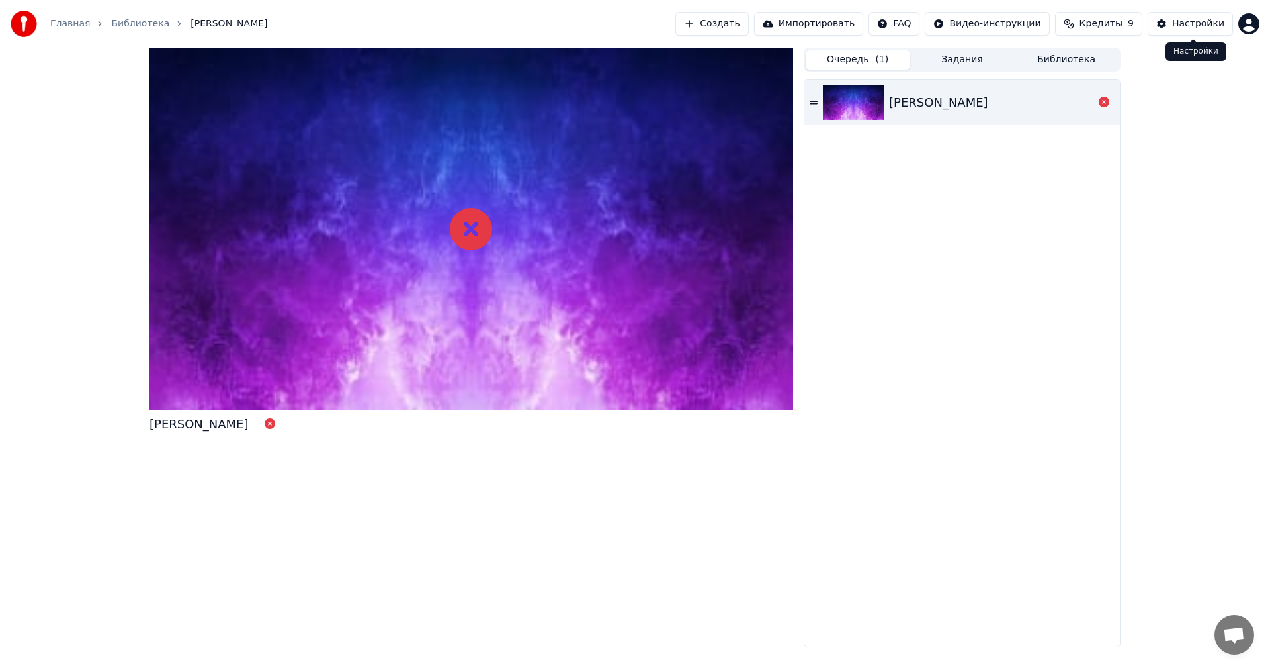
click at [1190, 19] on div "Настройки" at bounding box center [1198, 23] width 52 height 13
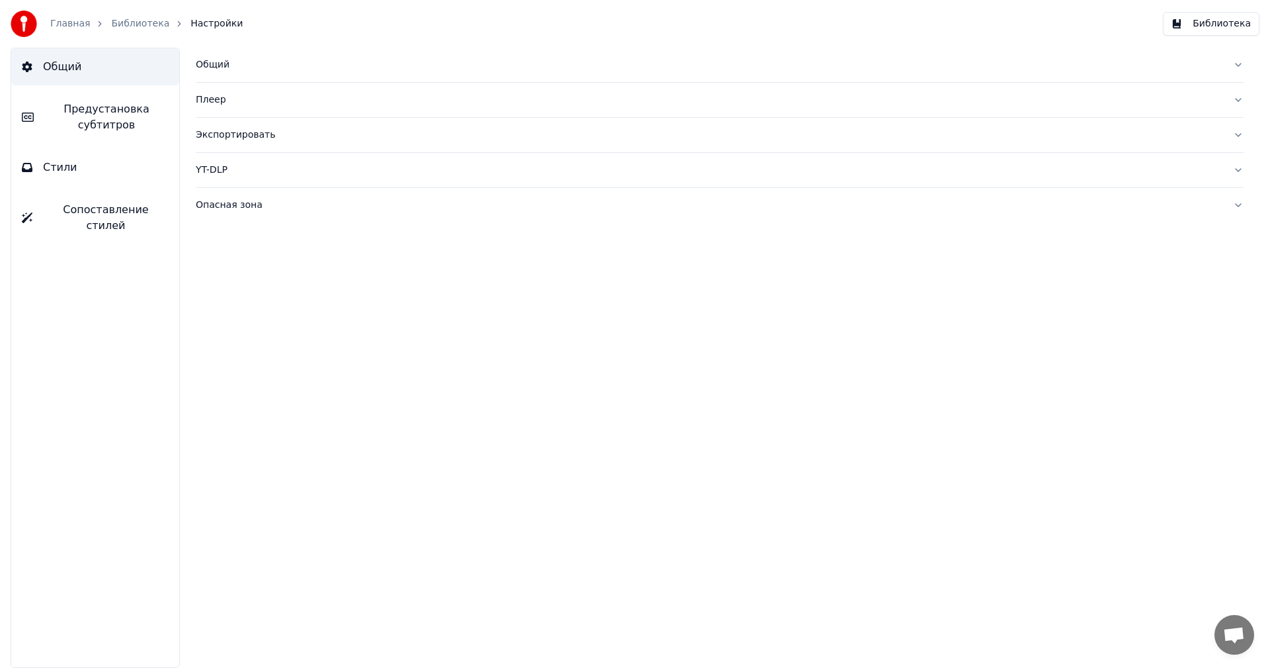
click at [143, 22] on link "Библиотека" at bounding box center [140, 23] width 58 height 13
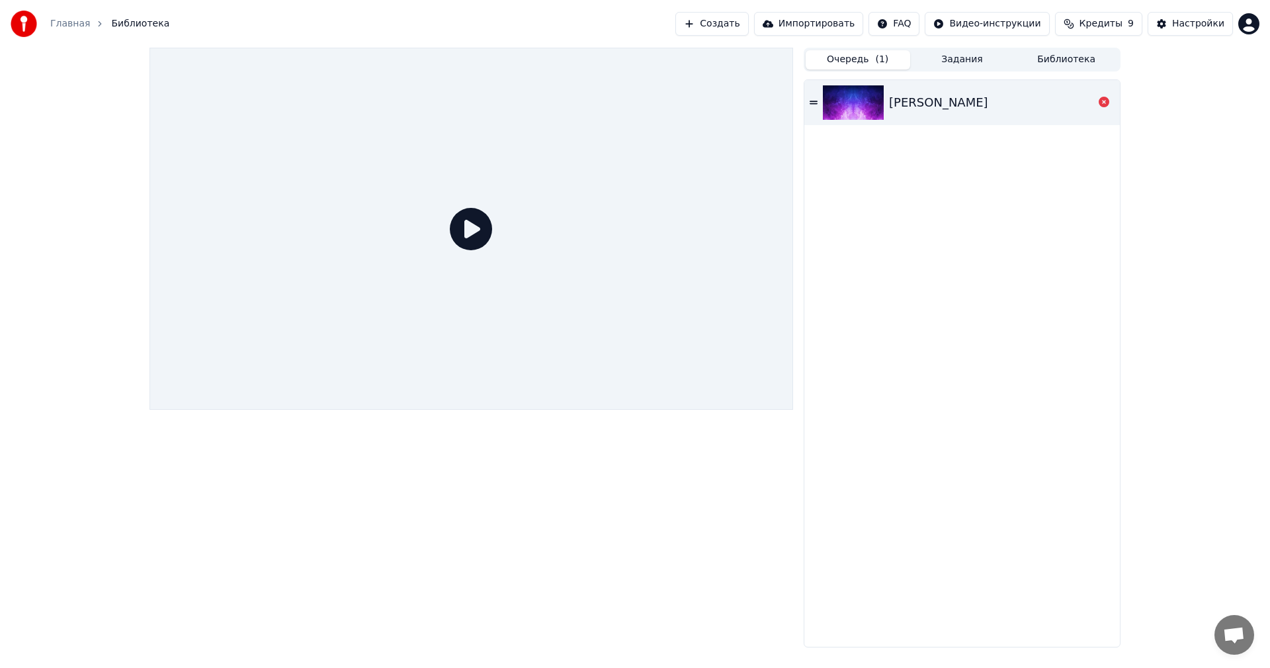
click at [960, 63] on button "Задания" at bounding box center [962, 59] width 105 height 19
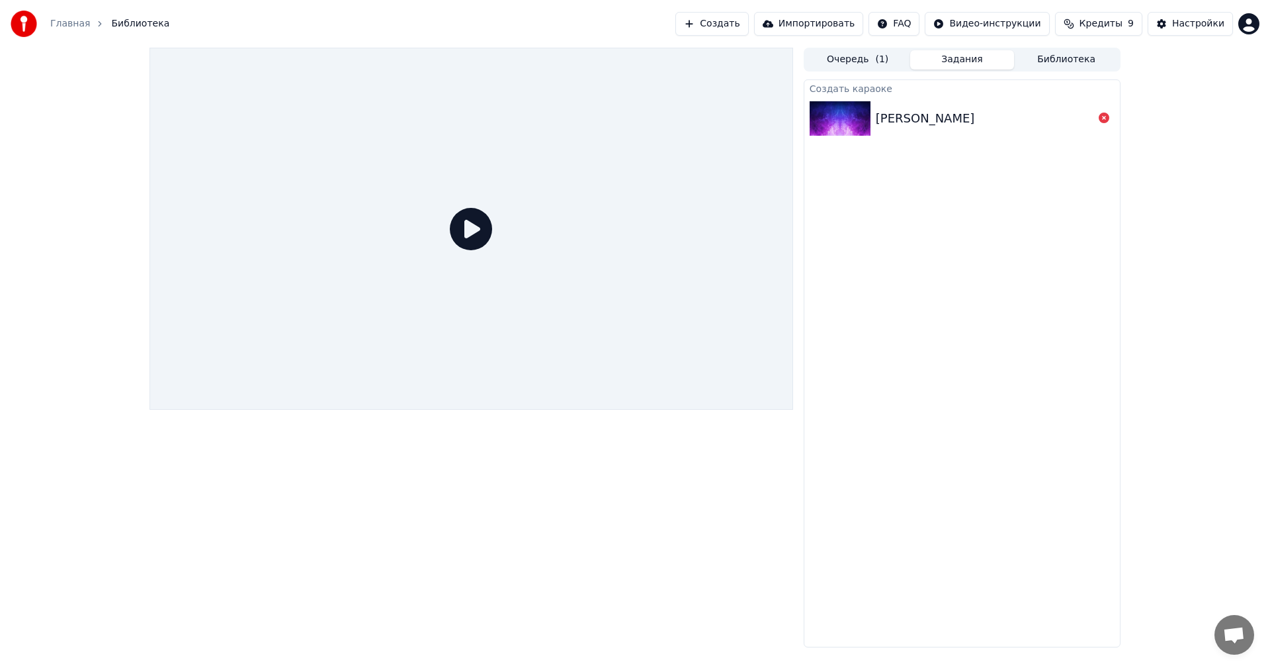
click at [873, 58] on button "Очередь ( 1 )" at bounding box center [858, 59] width 105 height 19
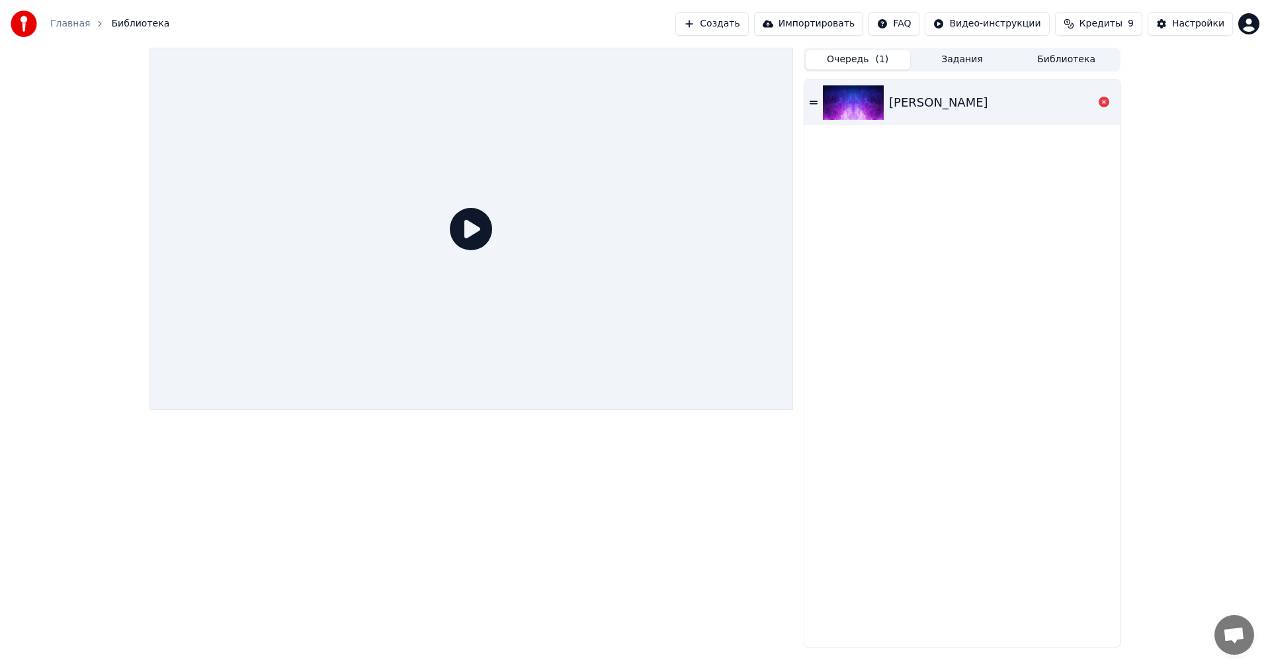
click at [745, 32] on button "Создать" at bounding box center [712, 24] width 73 height 24
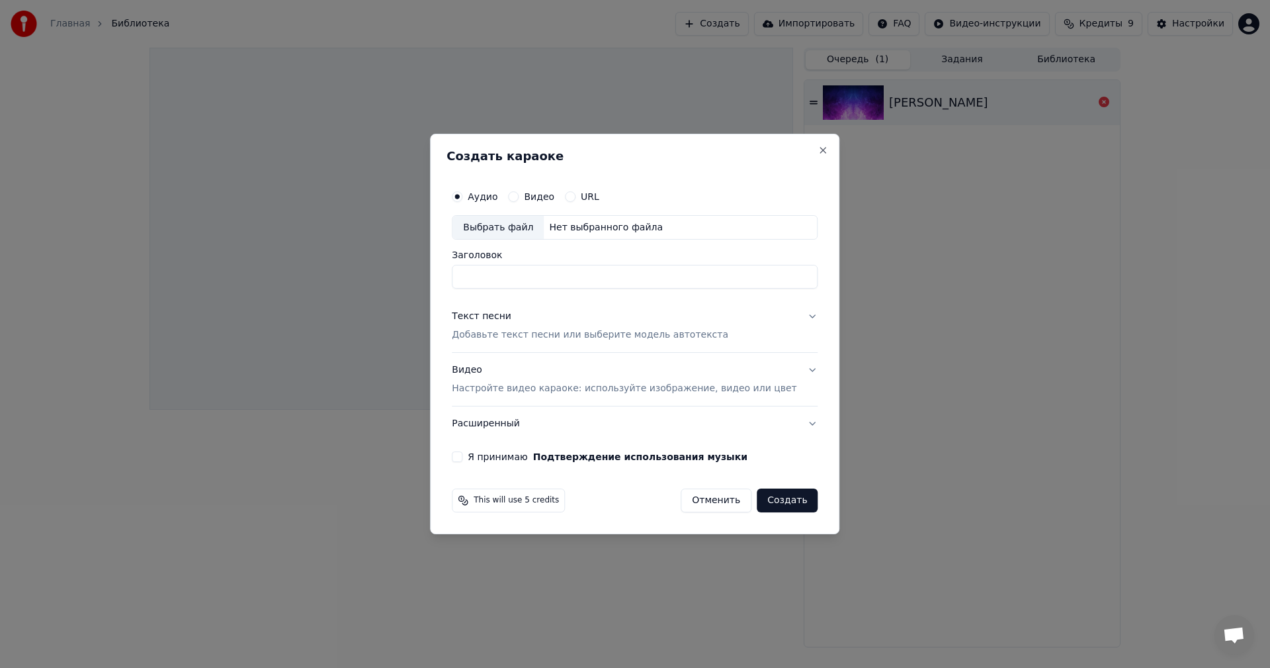
click at [527, 224] on div "Выбрать файл" at bounding box center [498, 228] width 91 height 24
drag, startPoint x: 562, startPoint y: 275, endPoint x: 303, endPoint y: 239, distance: 261.2
click at [303, 239] on body "**********" at bounding box center [635, 334] width 1270 height 668
type input "**********"
click at [787, 313] on button "Текст песни Добавьте текст песни или выберите модель автотекста" at bounding box center [635, 326] width 366 height 53
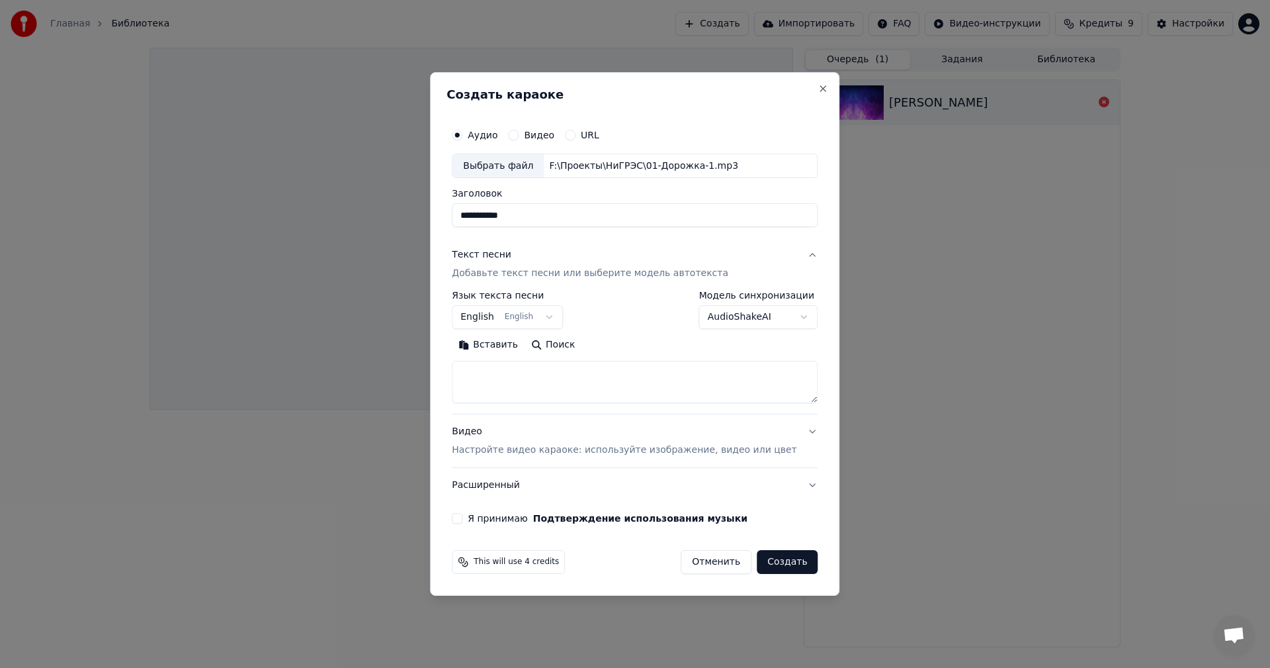
click at [525, 318] on body "**********" at bounding box center [635, 334] width 1270 height 668
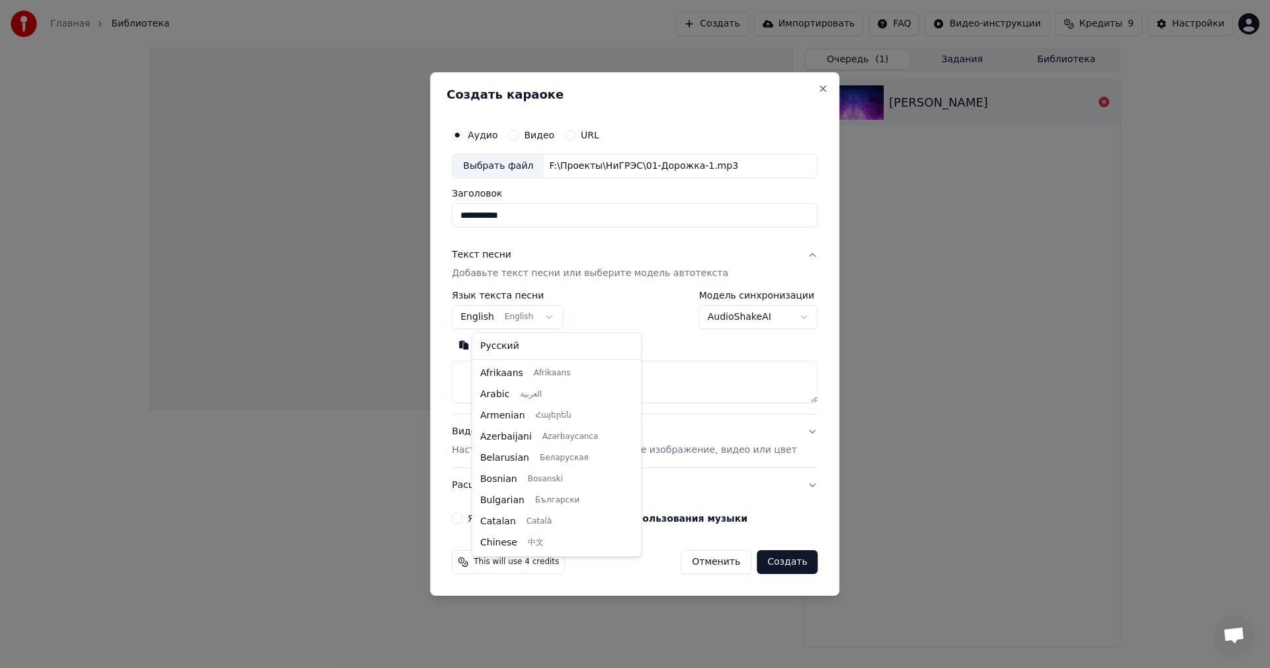
scroll to position [106, 0]
select select "**"
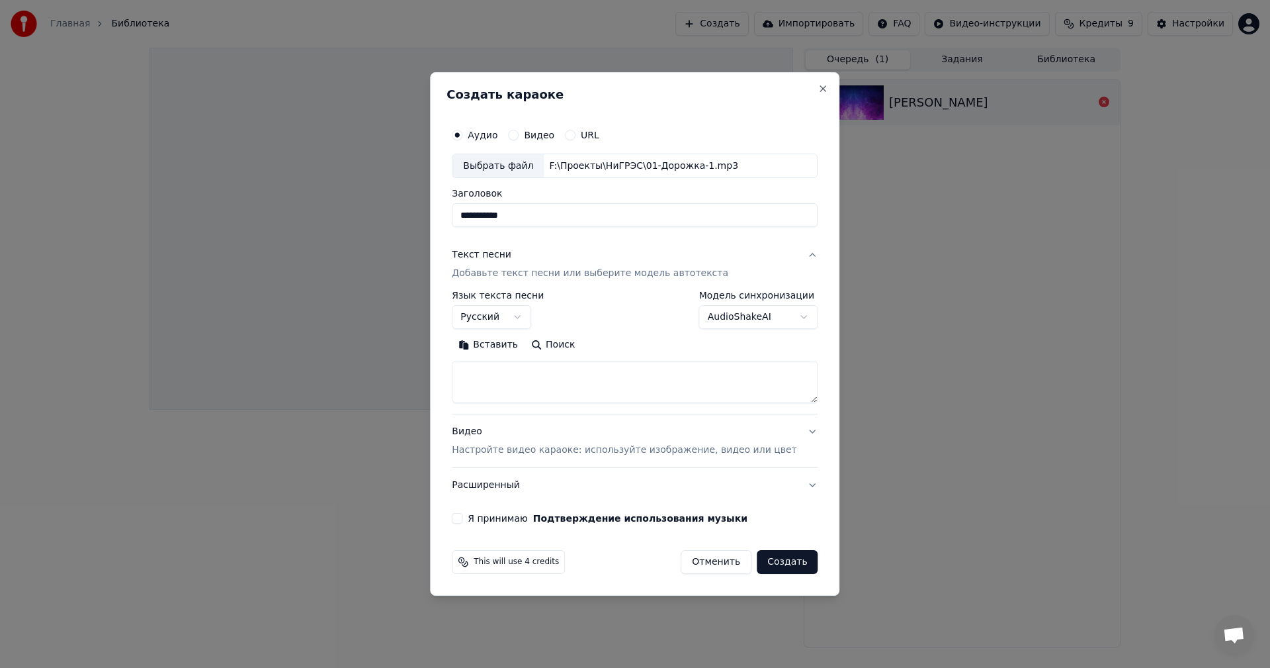
click at [538, 378] on textarea at bounding box center [635, 382] width 366 height 42
paste textarea "**********"
click at [526, 385] on textarea "**********" at bounding box center [615, 382] width 327 height 42
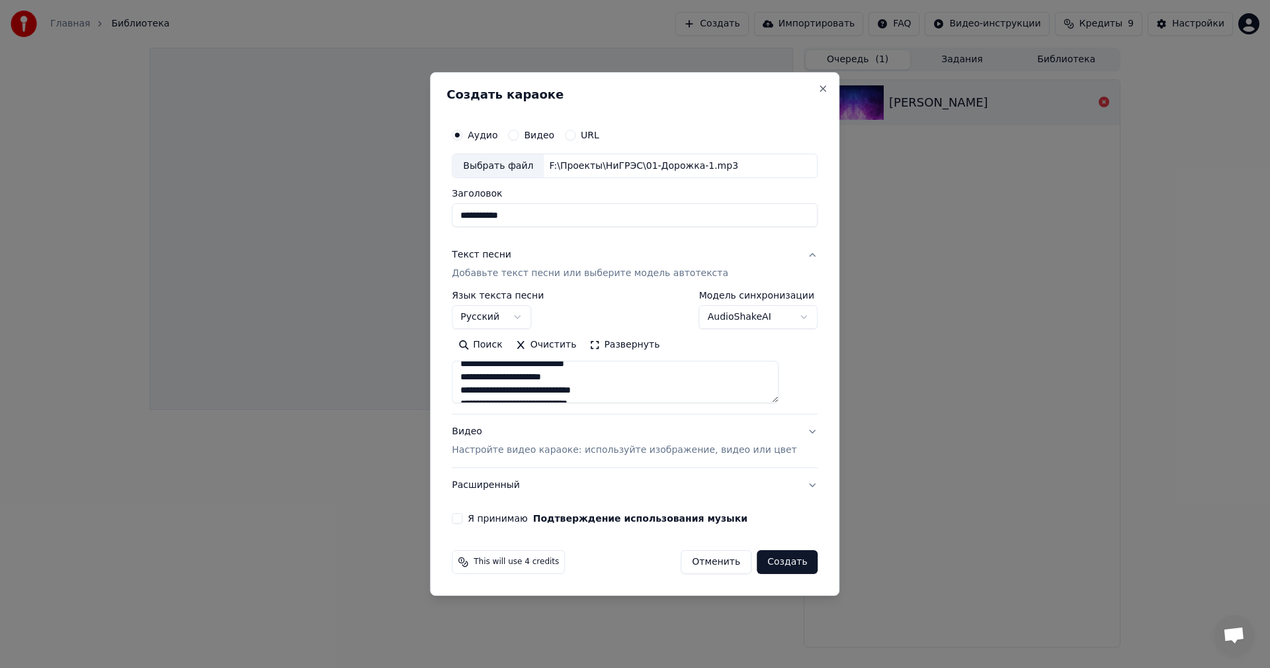
click at [590, 386] on textarea "**********" at bounding box center [615, 382] width 327 height 42
paste textarea "*"
type textarea "**********"
click at [495, 521] on label "Я принимаю Подтверждение использования музыки" at bounding box center [608, 517] width 280 height 9
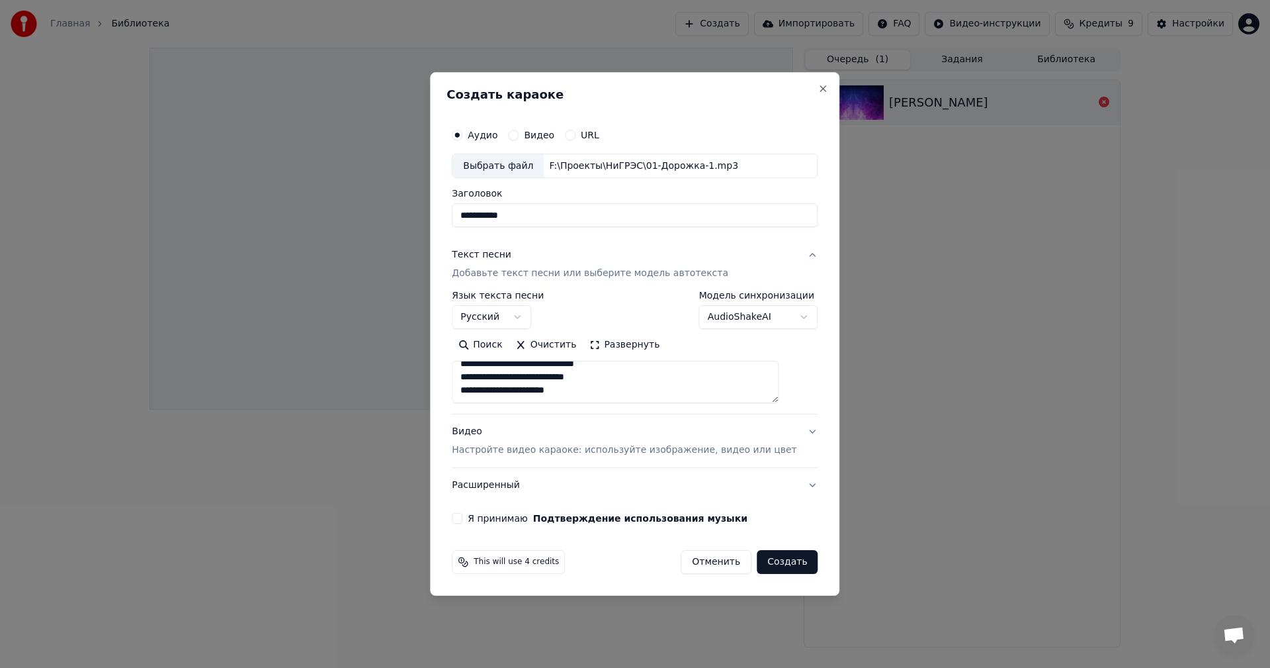
click at [462, 521] on button "Я принимаю Подтверждение использования музыки" at bounding box center [457, 518] width 11 height 11
click at [788, 433] on button "Видео Настройте видео караоке: используйте изображение, видео или цвет" at bounding box center [635, 441] width 366 height 53
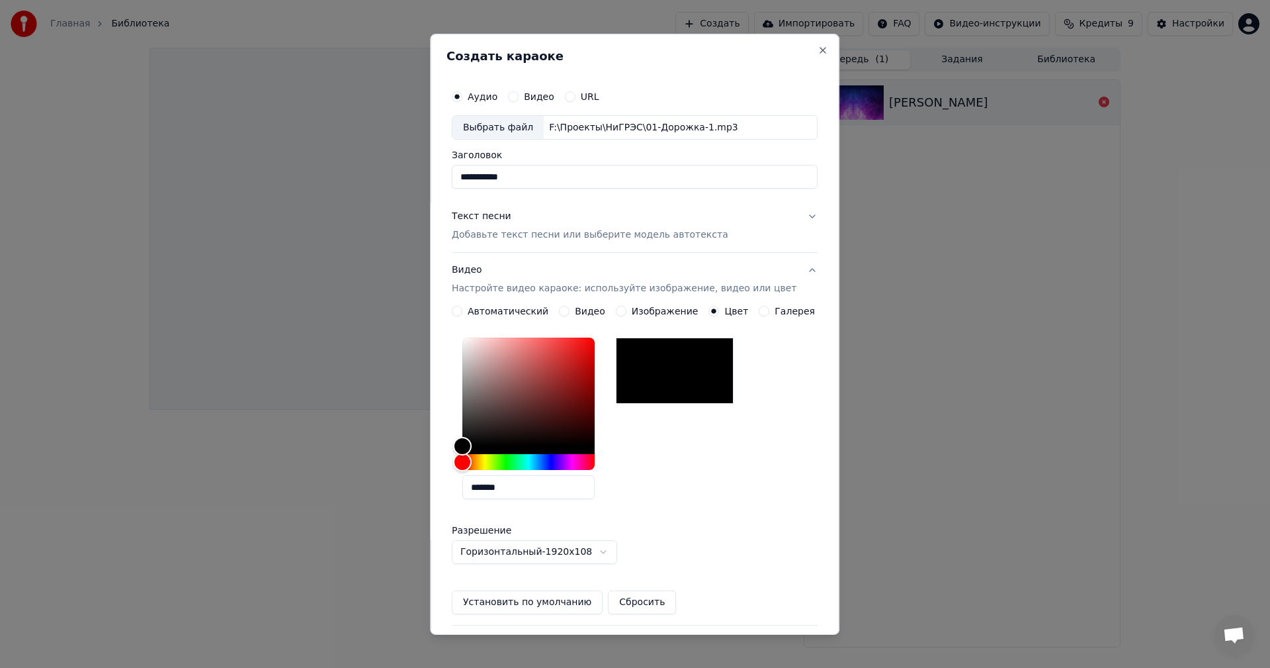
click at [546, 603] on button "Установить по умолчанию" at bounding box center [527, 602] width 151 height 24
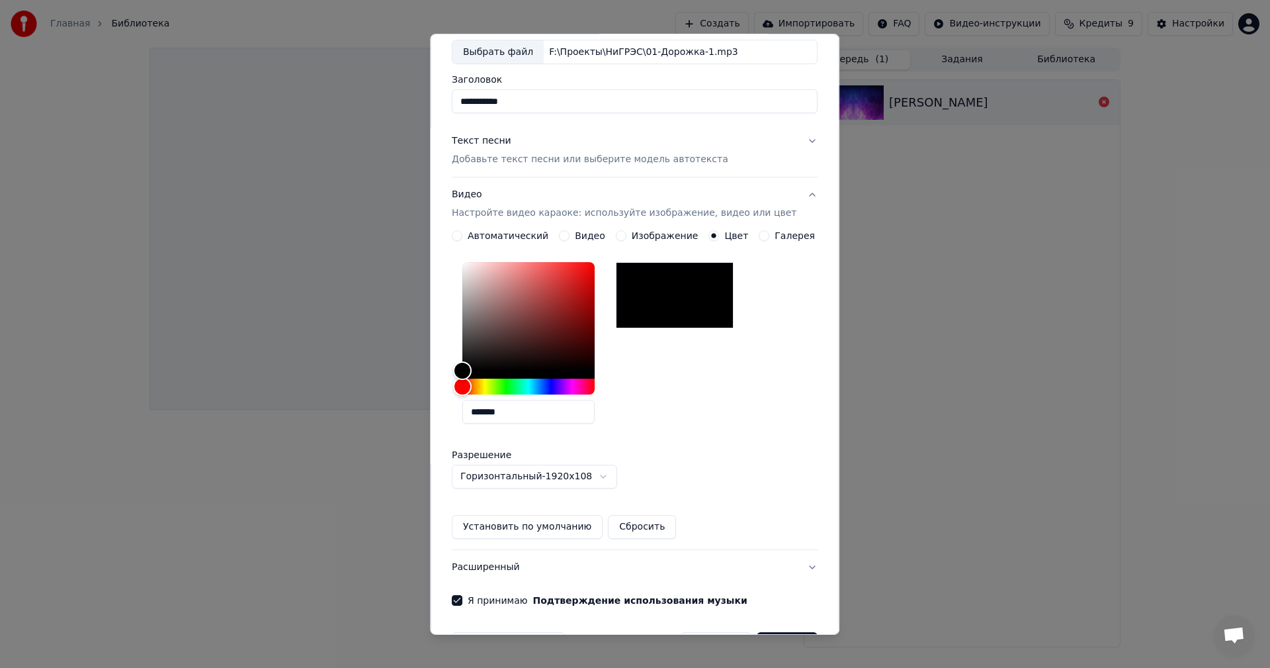
scroll to position [0, 0]
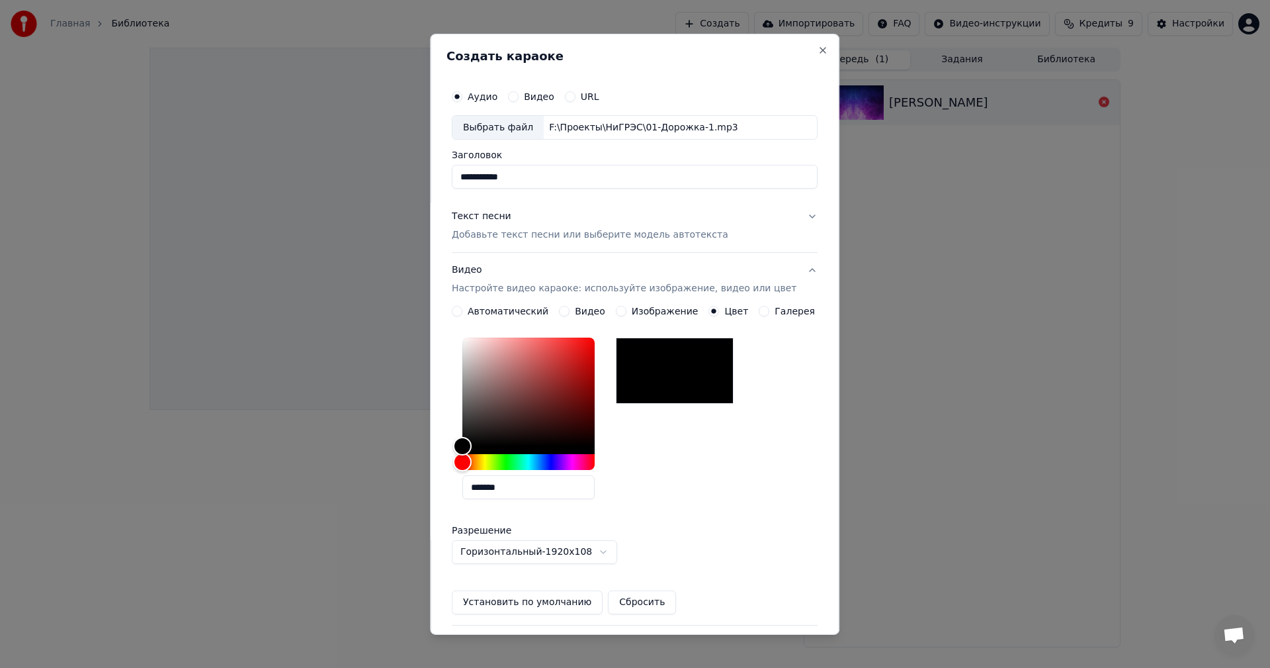
click at [519, 97] on button "Видео" at bounding box center [513, 96] width 11 height 11
click at [462, 97] on button "Аудио" at bounding box center [457, 96] width 11 height 11
click at [502, 124] on div "Выбрать файл" at bounding box center [498, 127] width 91 height 24
drag, startPoint x: 556, startPoint y: 177, endPoint x: 152, endPoint y: 155, distance: 405.6
click at [153, 156] on body "**********" at bounding box center [635, 334] width 1270 height 668
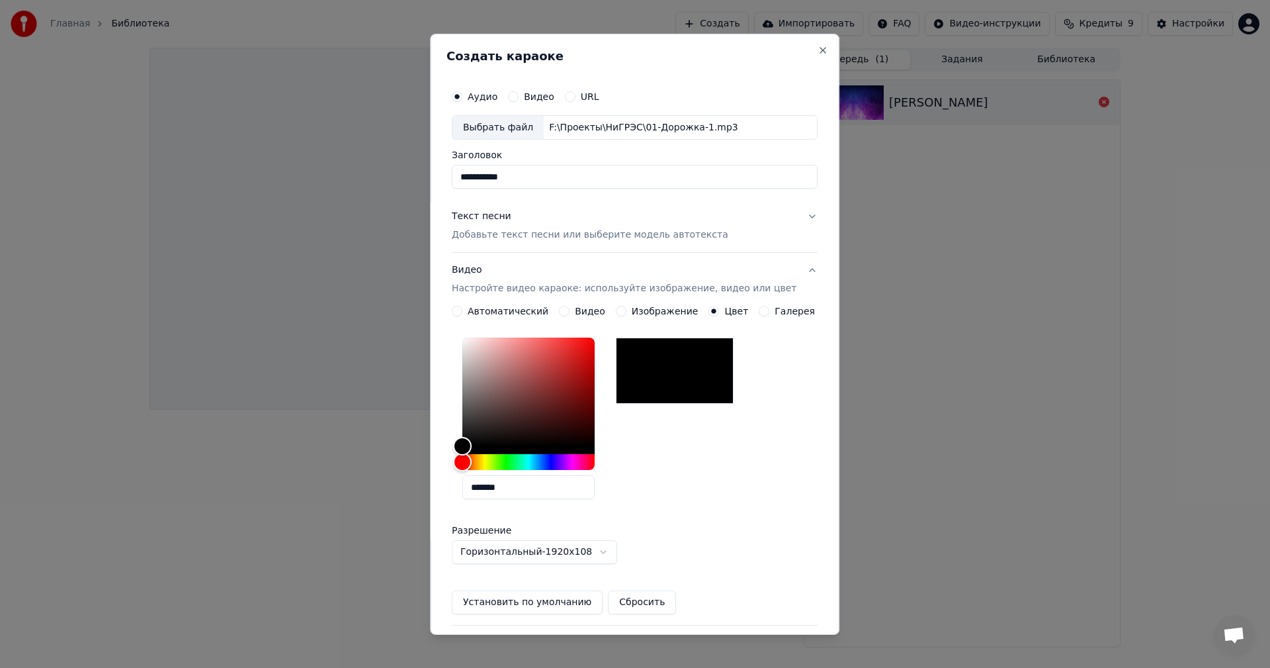
type input "**********"
click at [763, 221] on button "Текст песни Добавьте текст песни или выберите модель автотекста" at bounding box center [635, 225] width 366 height 53
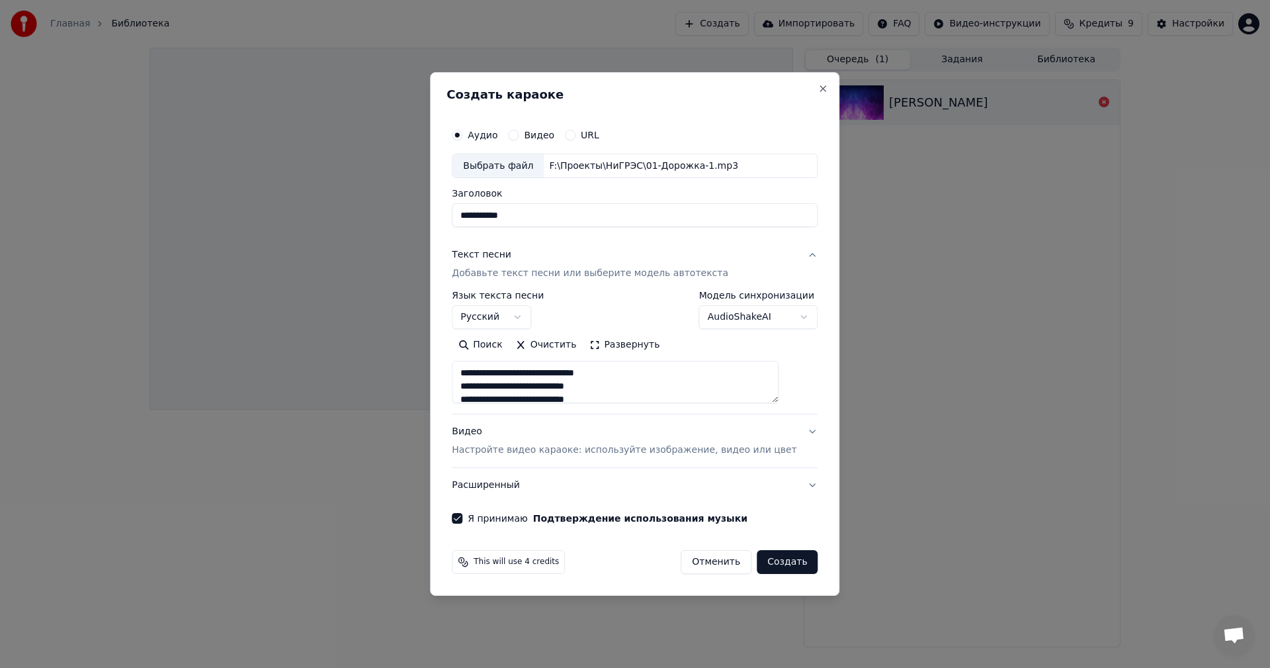
click at [792, 426] on button "Видео Настройте видео караоке: используйте изображение, видео или цвет" at bounding box center [635, 441] width 366 height 53
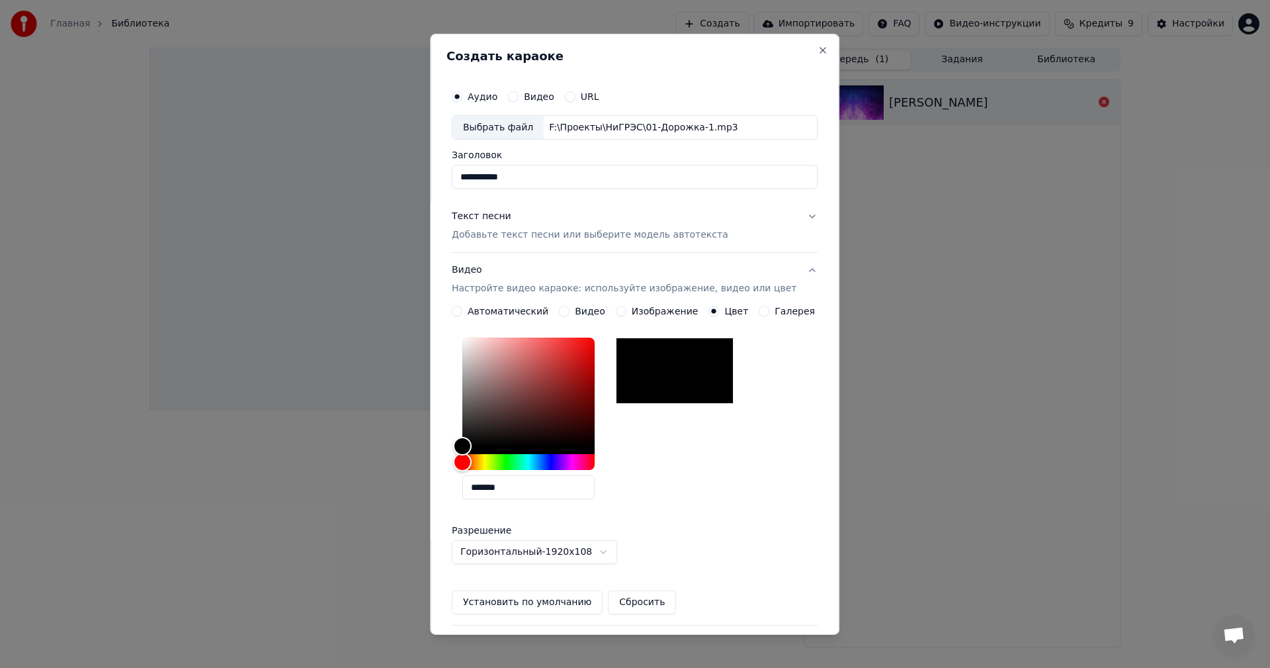
click at [793, 225] on button "Текст песни Добавьте текст песни или выберите модель автотекста" at bounding box center [635, 225] width 366 height 53
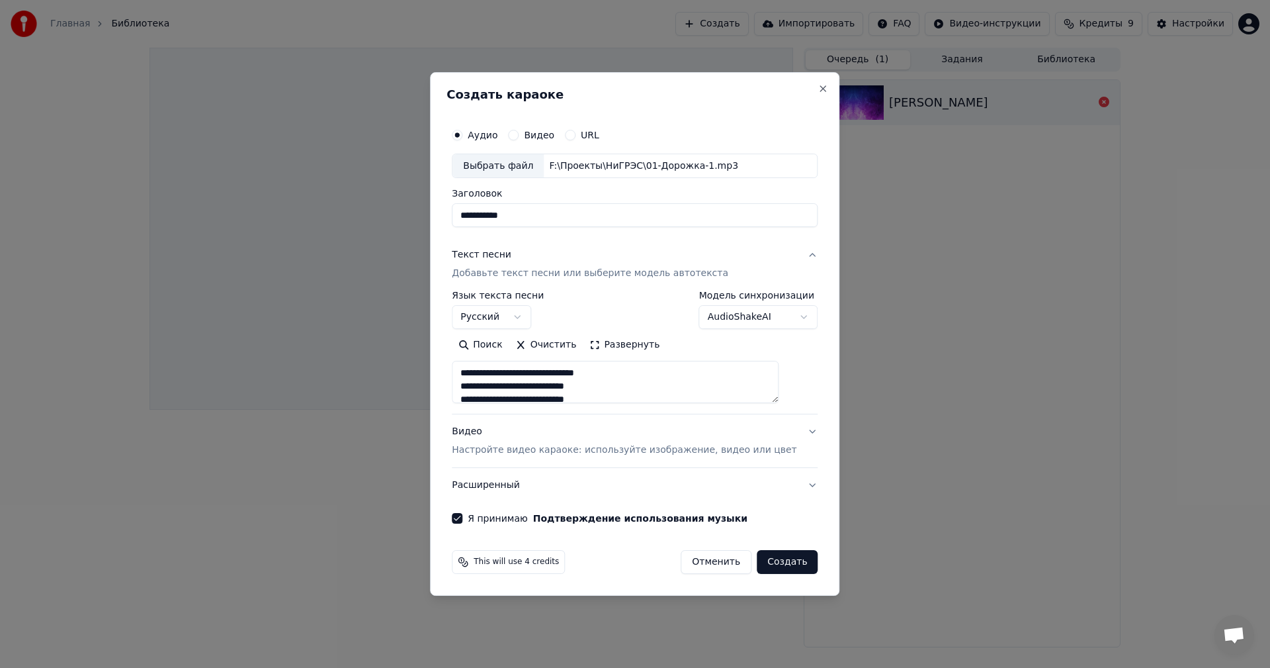
click at [778, 558] on button "Создать" at bounding box center [787, 562] width 61 height 24
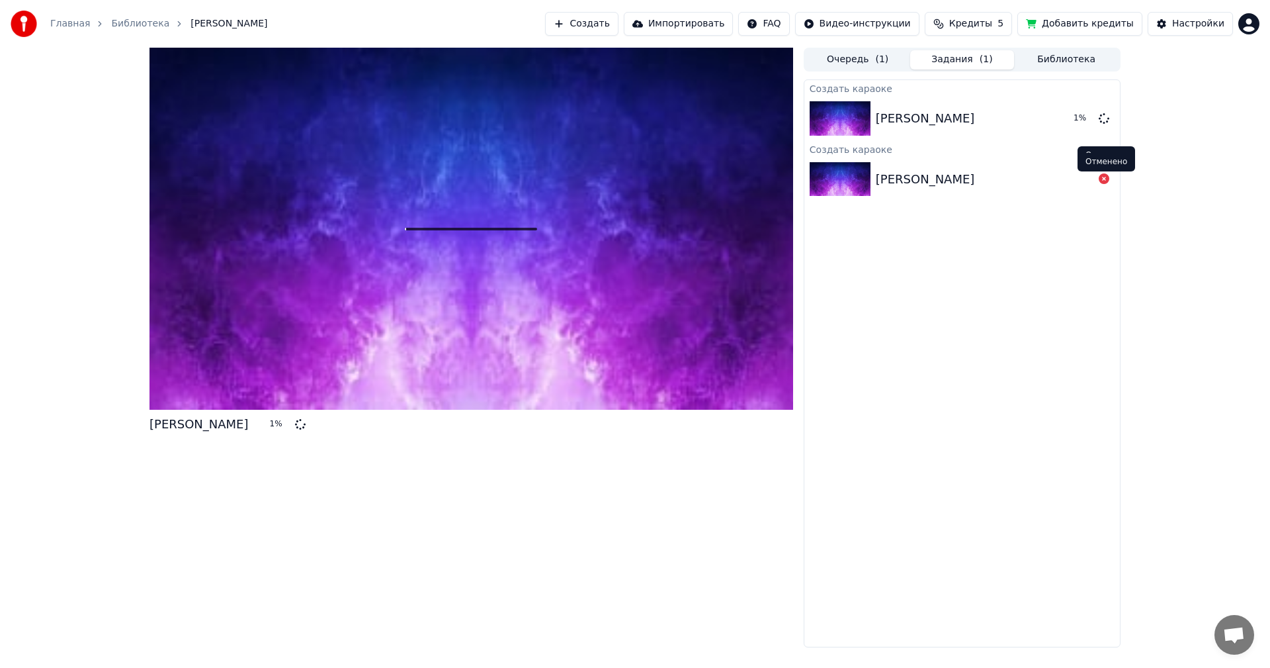
click at [1105, 180] on icon at bounding box center [1104, 178] width 11 height 11
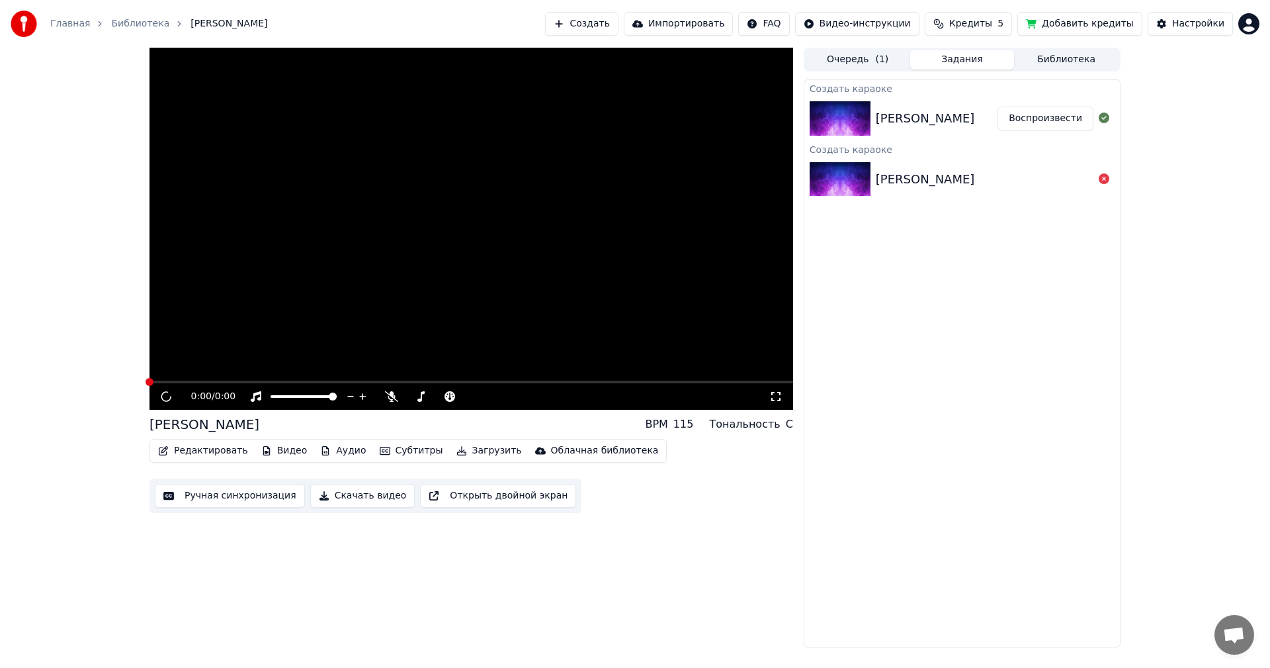
click at [872, 300] on div "Создать караоке Гимн НиГРЭС Воспроизвести Создать караоке Гимн НиГРЭС" at bounding box center [962, 363] width 317 height 568
click at [970, 113] on div "[PERSON_NAME]" at bounding box center [937, 118] width 122 height 19
click at [1051, 118] on button "Воспроизвести" at bounding box center [1046, 119] width 96 height 24
click at [472, 397] on span at bounding box center [468, 396] width 8 height 8
click at [125, 24] on link "Библиотека" at bounding box center [140, 23] width 58 height 13
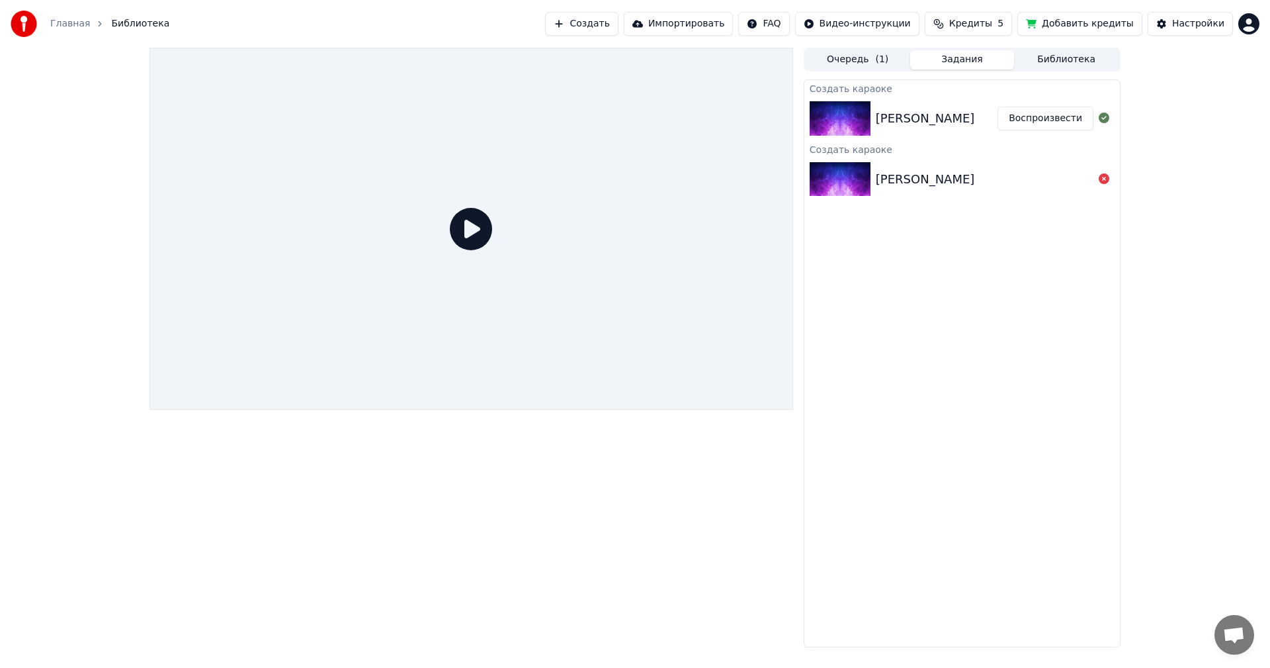
click at [961, 114] on div "[PERSON_NAME]" at bounding box center [937, 118] width 122 height 19
click at [985, 189] on div "[PERSON_NAME]" at bounding box center [963, 179] width 316 height 45
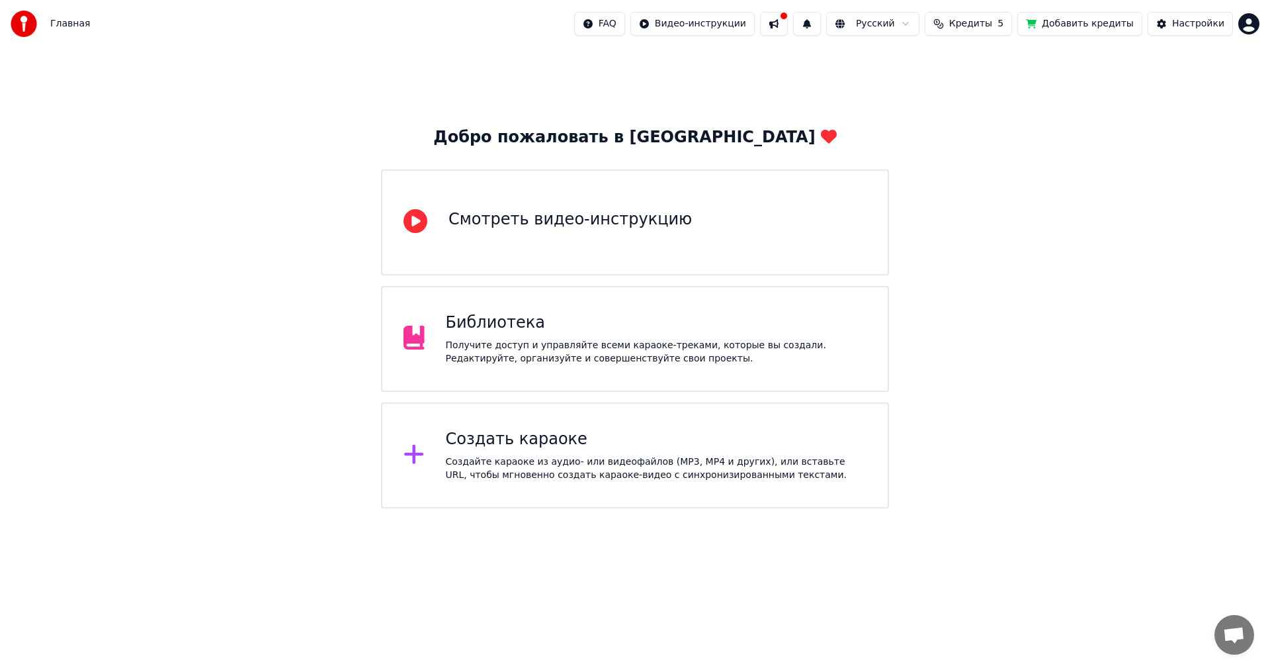
click at [513, 300] on div "Библиотека Получите доступ и управляйте всеми караоке-треками, которые вы созда…" at bounding box center [635, 339] width 508 height 106
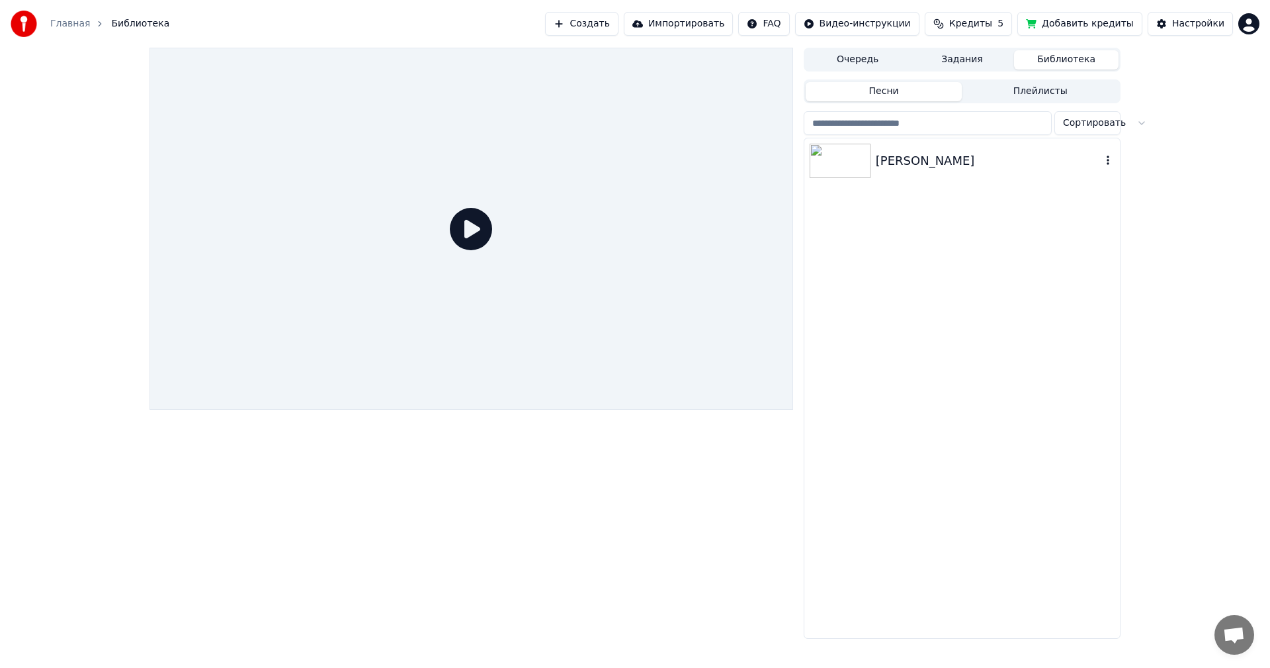
click at [962, 155] on div "Гимн НиГРЭС" at bounding box center [989, 161] width 226 height 19
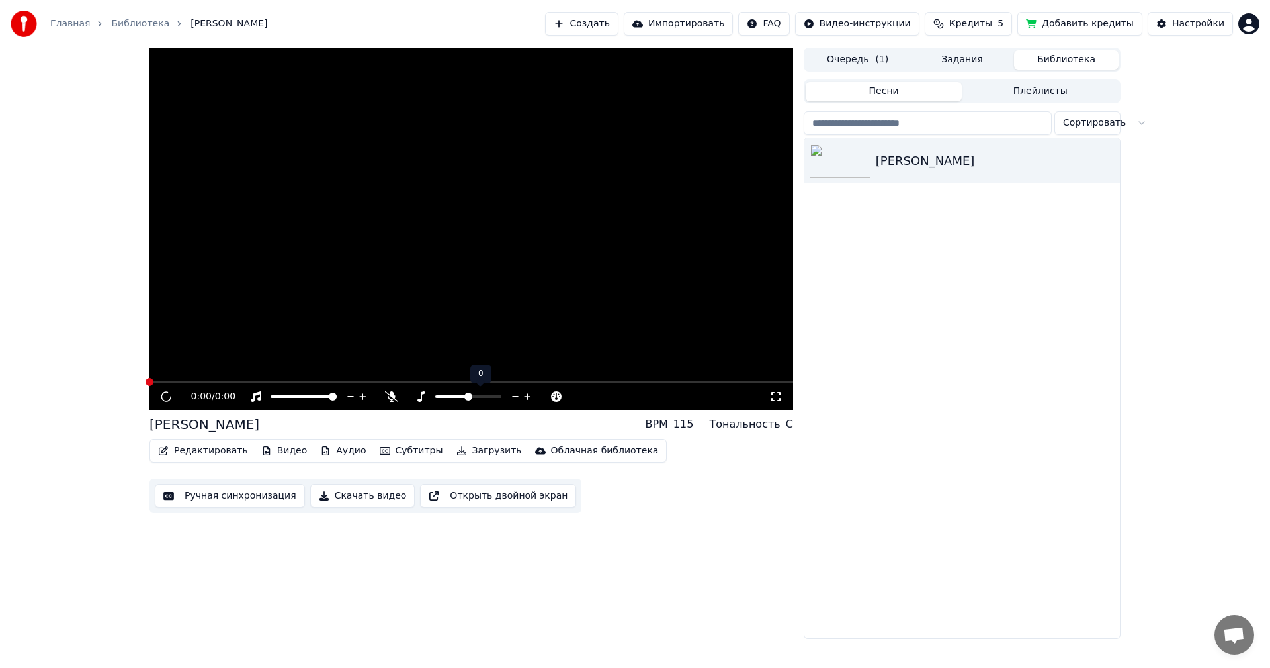
click at [479, 396] on span at bounding box center [468, 396] width 66 height 3
click at [502, 400] on span at bounding box center [498, 396] width 8 height 8
click at [197, 455] on button "Редактировать" at bounding box center [203, 450] width 101 height 19
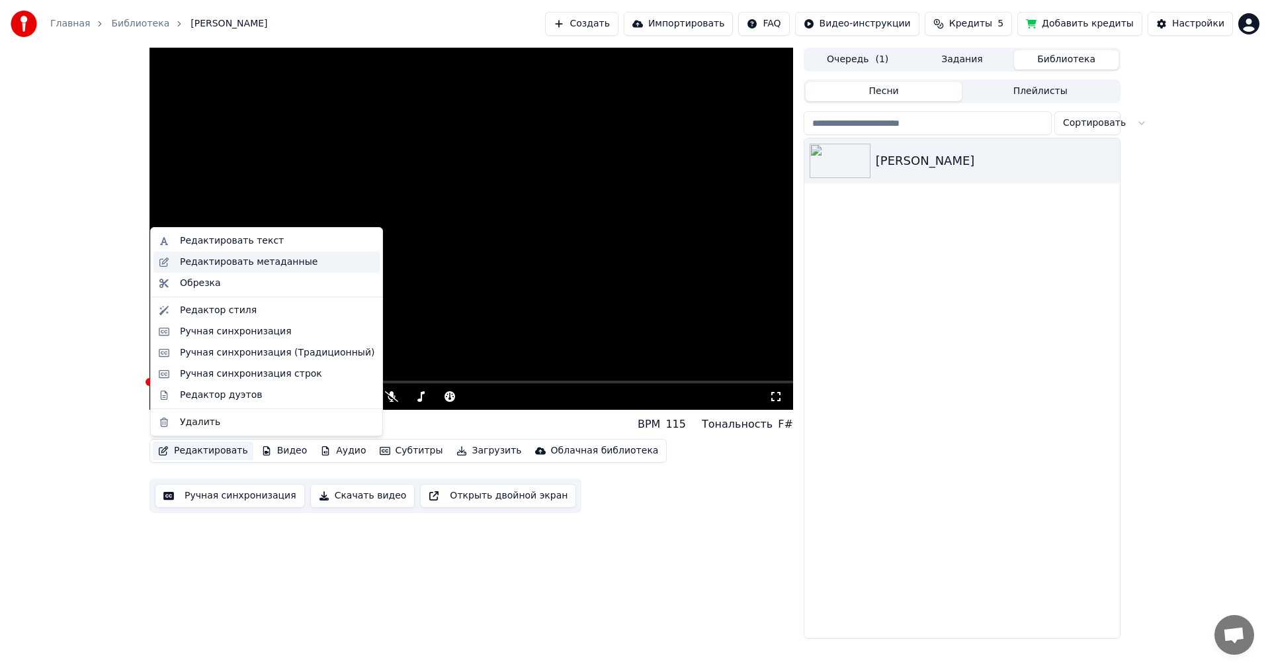
click at [257, 263] on div "Редактировать метаданные" at bounding box center [249, 261] width 138 height 13
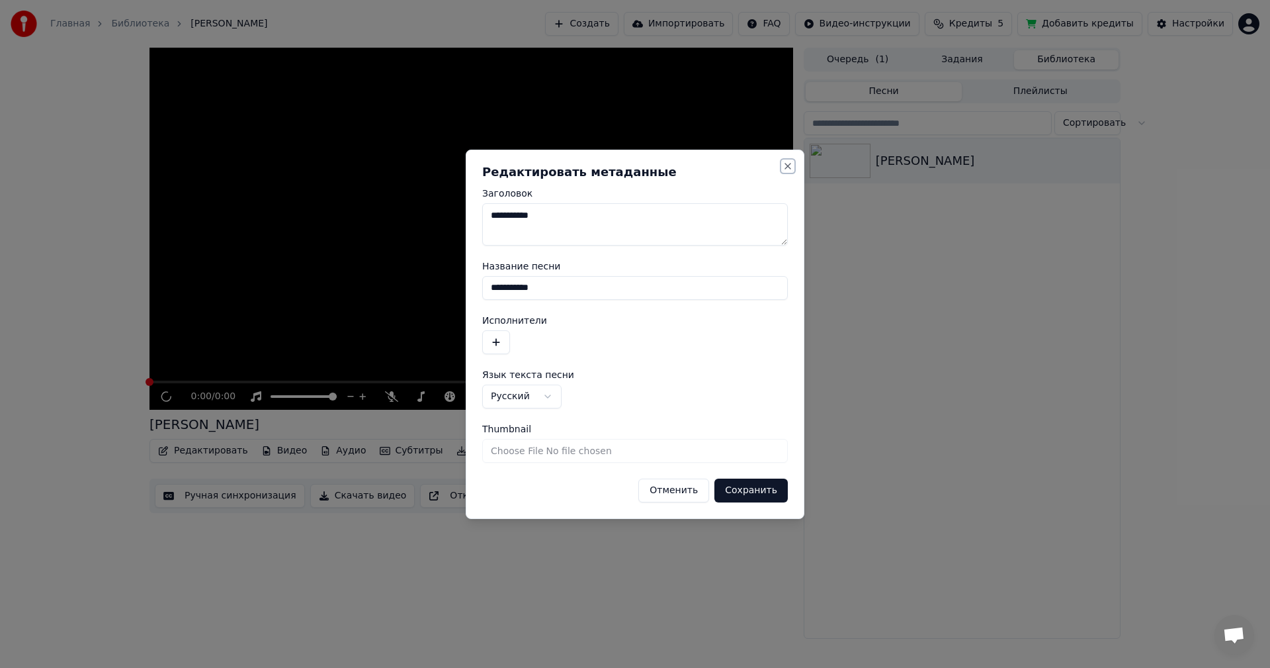
click at [788, 167] on button "Close" at bounding box center [788, 166] width 11 height 11
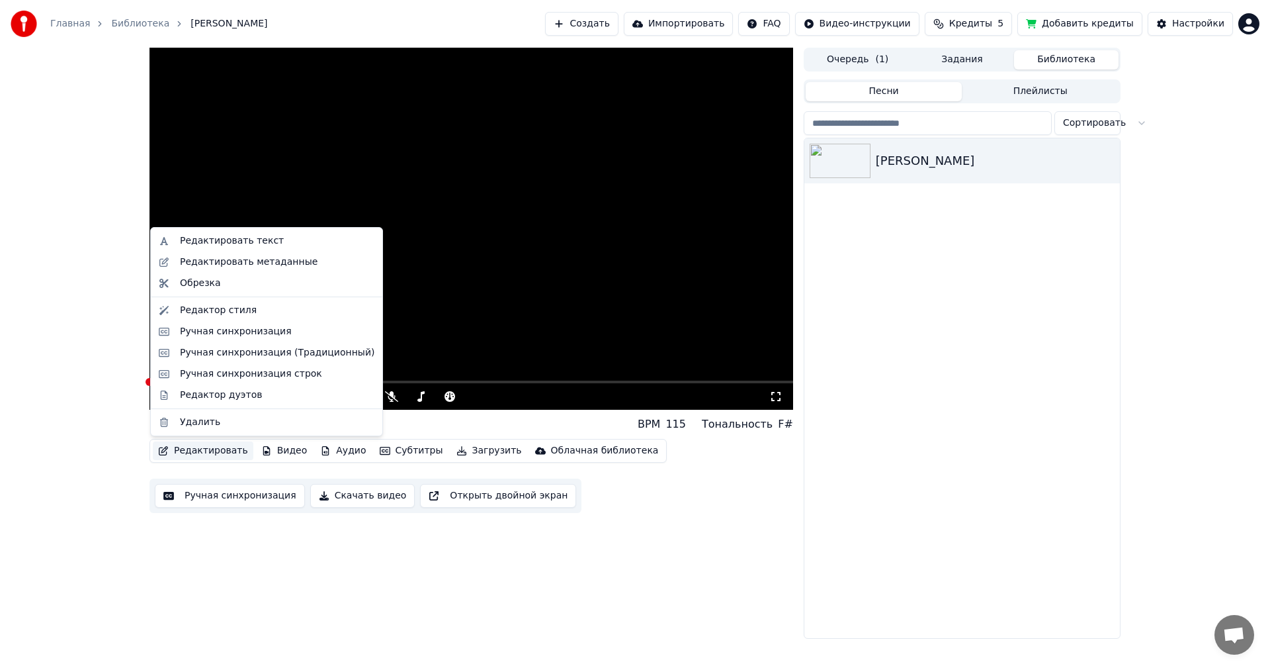
click at [193, 447] on button "Редактировать" at bounding box center [203, 450] width 101 height 19
click at [246, 246] on div "Редактировать текст" at bounding box center [232, 240] width 104 height 13
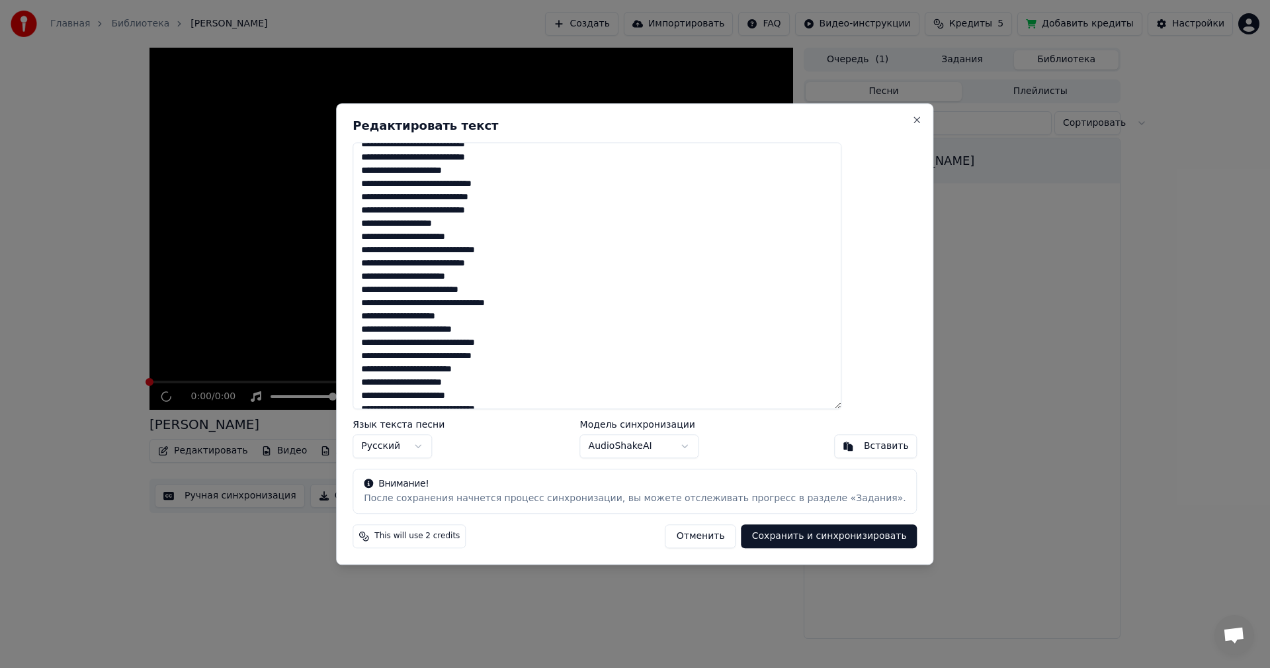
scroll to position [62, 0]
click at [801, 536] on button "Сохранить и синхронизировать" at bounding box center [830, 536] width 176 height 24
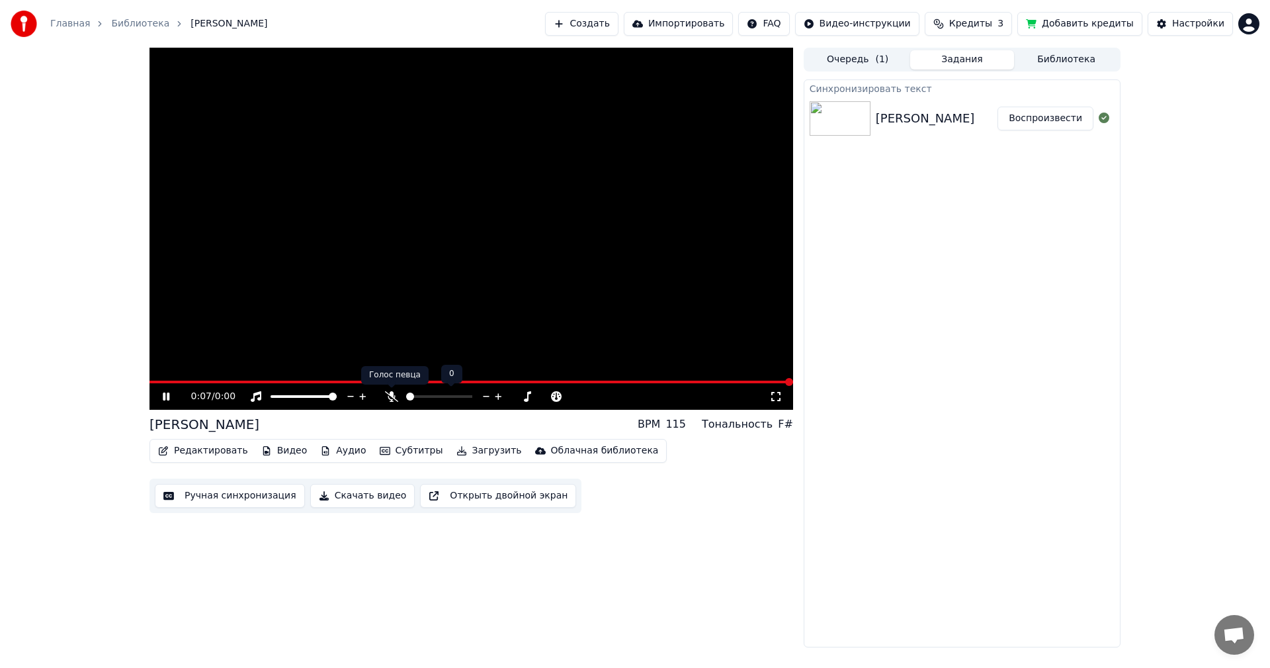
click at [389, 394] on icon at bounding box center [391, 396] width 13 height 11
click at [937, 116] on div "[PERSON_NAME]" at bounding box center [925, 118] width 99 height 19
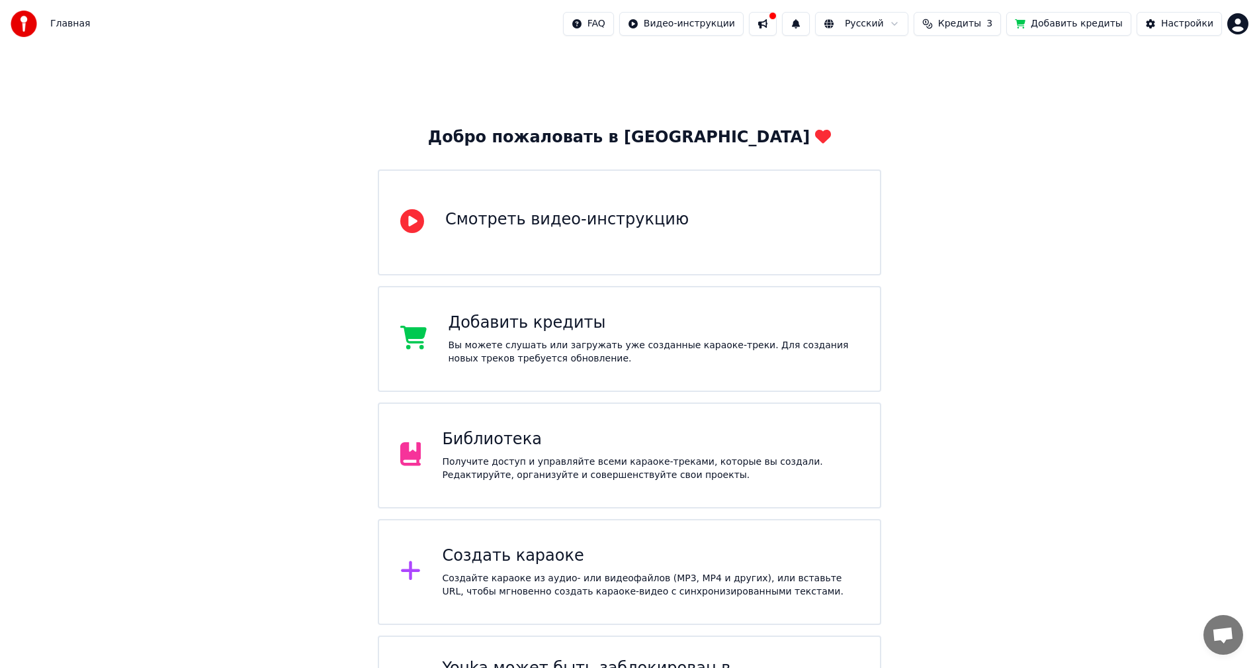
click at [533, 460] on div "Получите доступ и управляйте всеми караоке-треками, которые вы создали. Редакти…" at bounding box center [650, 468] width 417 height 26
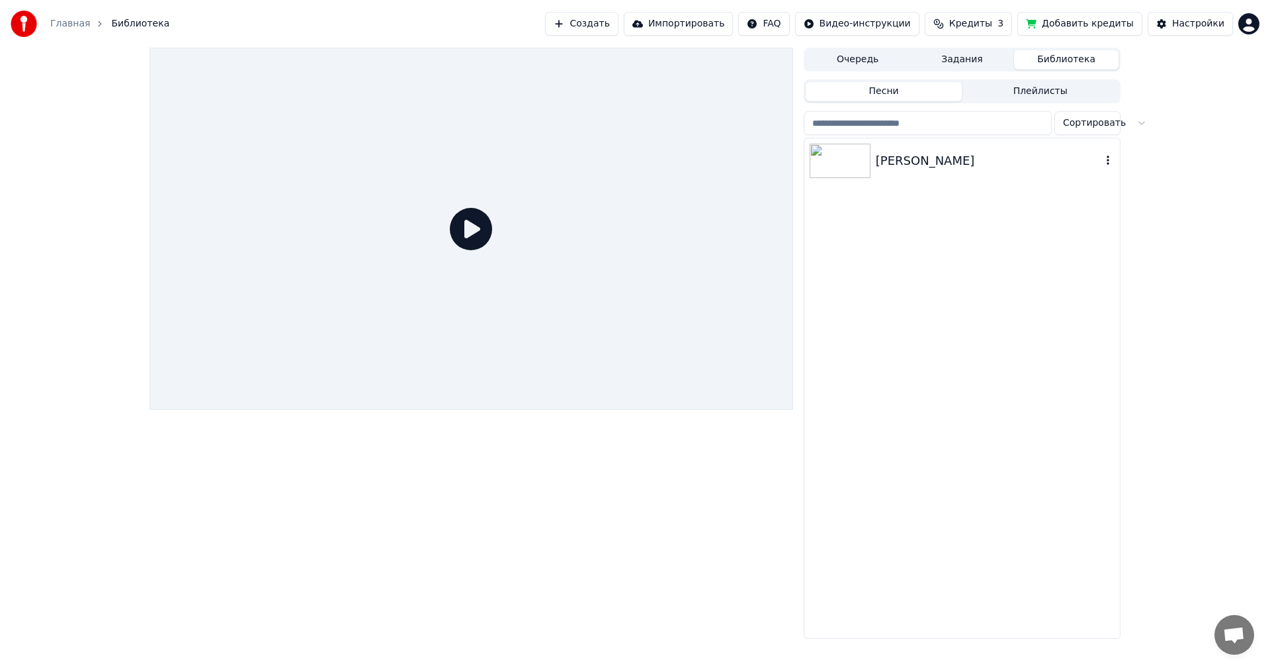
click at [958, 160] on div "Гимн НиГРЭС" at bounding box center [989, 161] width 226 height 19
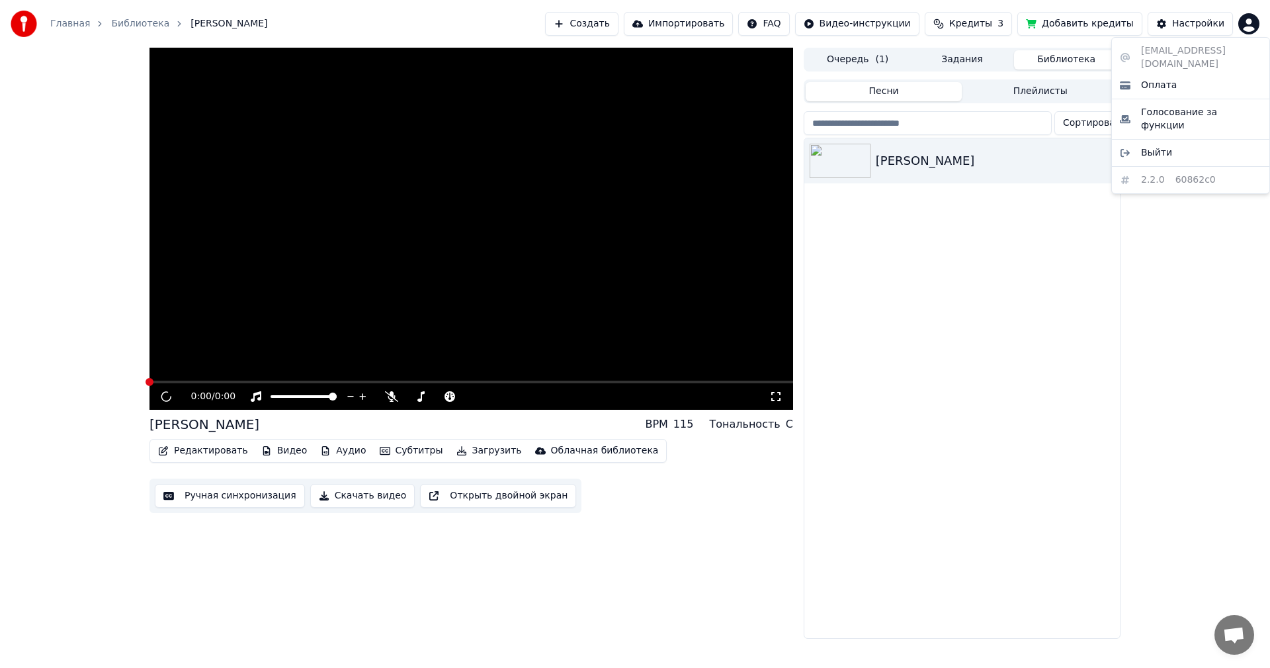
click at [1257, 20] on html "Главная Библиотека Гимн НиГРЭС Создать Импортировать FAQ Видео-инструкции Креди…" at bounding box center [635, 334] width 1270 height 668
click at [204, 450] on html "Главная Библиотека Гимн НиГРЭС Создать Импортировать FAQ Видео-инструкции Креди…" at bounding box center [635, 334] width 1270 height 668
click at [1253, 26] on html "Главная Библиотека Гимн НиГРЭС Создать Импортировать FAQ Видео-инструкции Креди…" at bounding box center [635, 334] width 1270 height 668
click at [1162, 146] on span "Выйти" at bounding box center [1156, 152] width 31 height 13
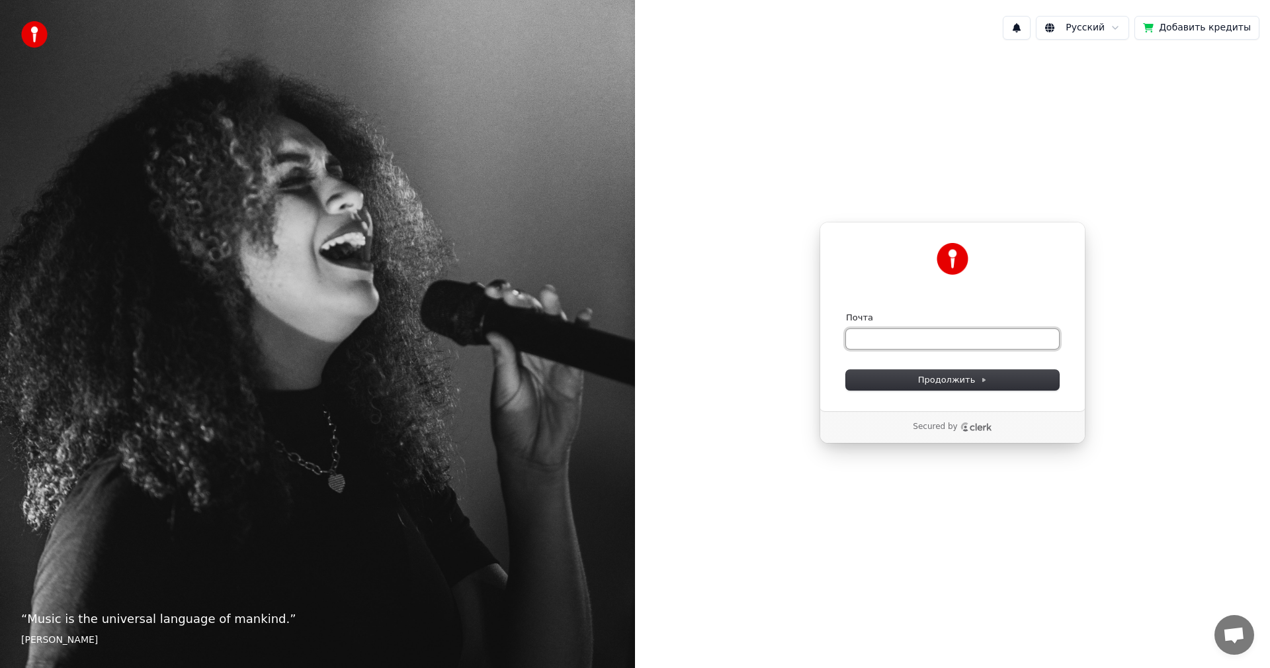
click at [912, 346] on input "Почта" at bounding box center [952, 339] width 213 height 20
type input "*"
click at [958, 376] on span "Продолжить" at bounding box center [952, 380] width 69 height 12
type input "**********"
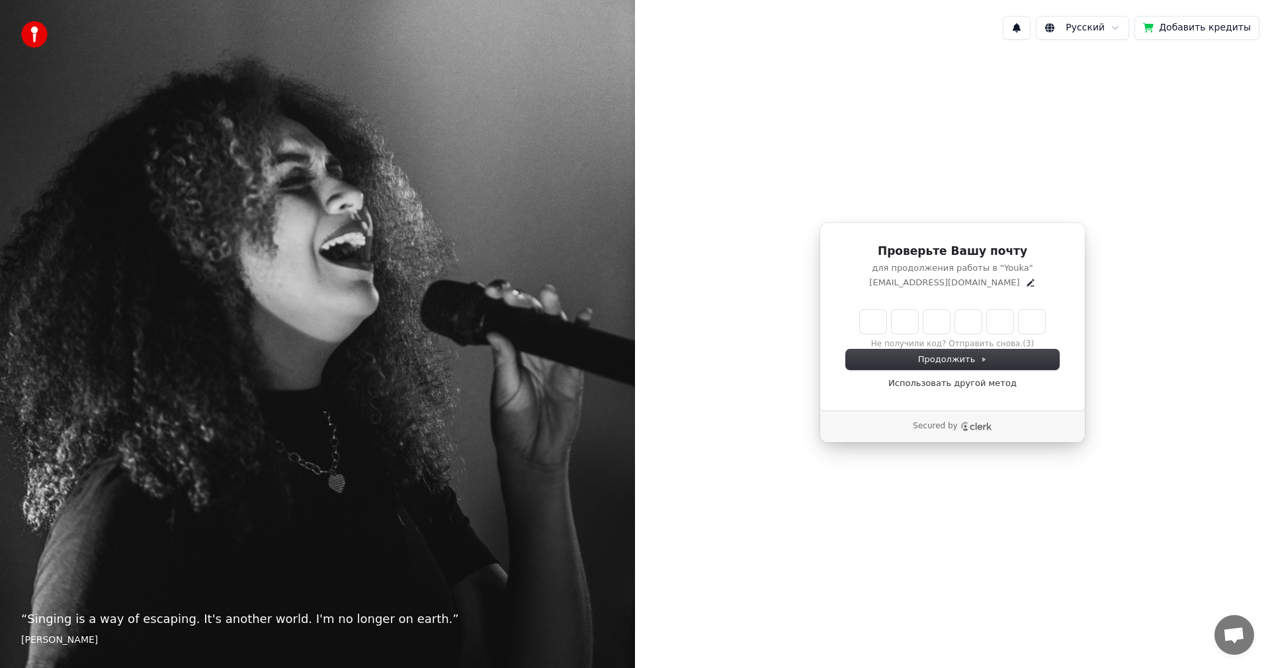
click at [687, 257] on div "Проверьте Вашу почту для продолжения работы в "Youka" vf152@bk.ru Не получили к…" at bounding box center [952, 332] width 635 height 564
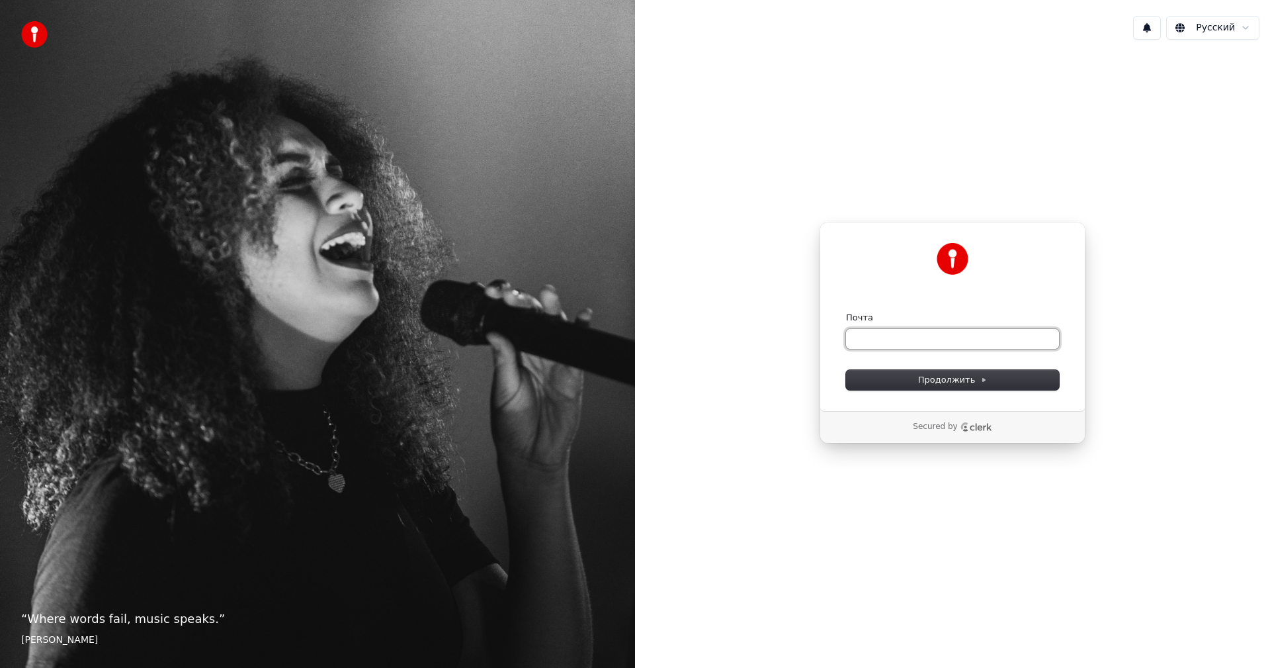
click at [869, 339] on input "Почта" at bounding box center [952, 339] width 213 height 20
type input "*"
click at [1016, 381] on button "Продолжить" at bounding box center [952, 380] width 213 height 20
type input "**********"
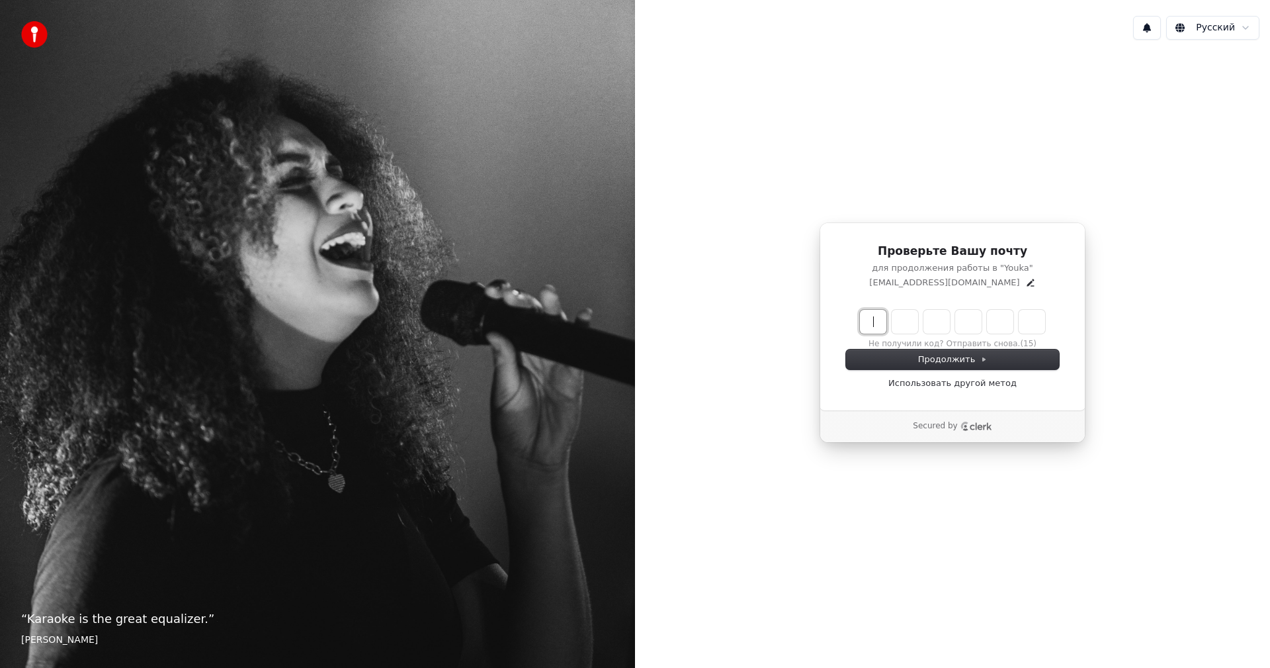
drag, startPoint x: 872, startPoint y: 318, endPoint x: 881, endPoint y: 314, distance: 10.1
click at [872, 317] on input "Enter verification code" at bounding box center [966, 322] width 212 height 24
type input "******"
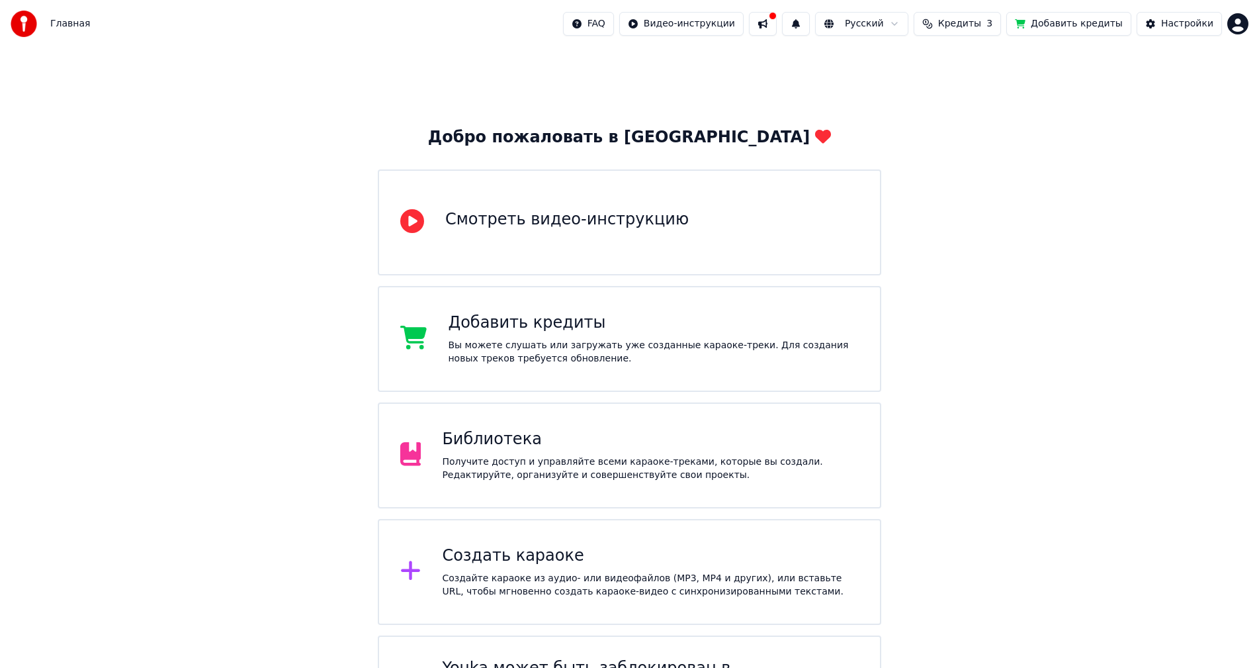
click at [562, 456] on div "Получите доступ и управляйте всеми караоке-треками, которые вы создали. Редакти…" at bounding box center [650, 468] width 417 height 26
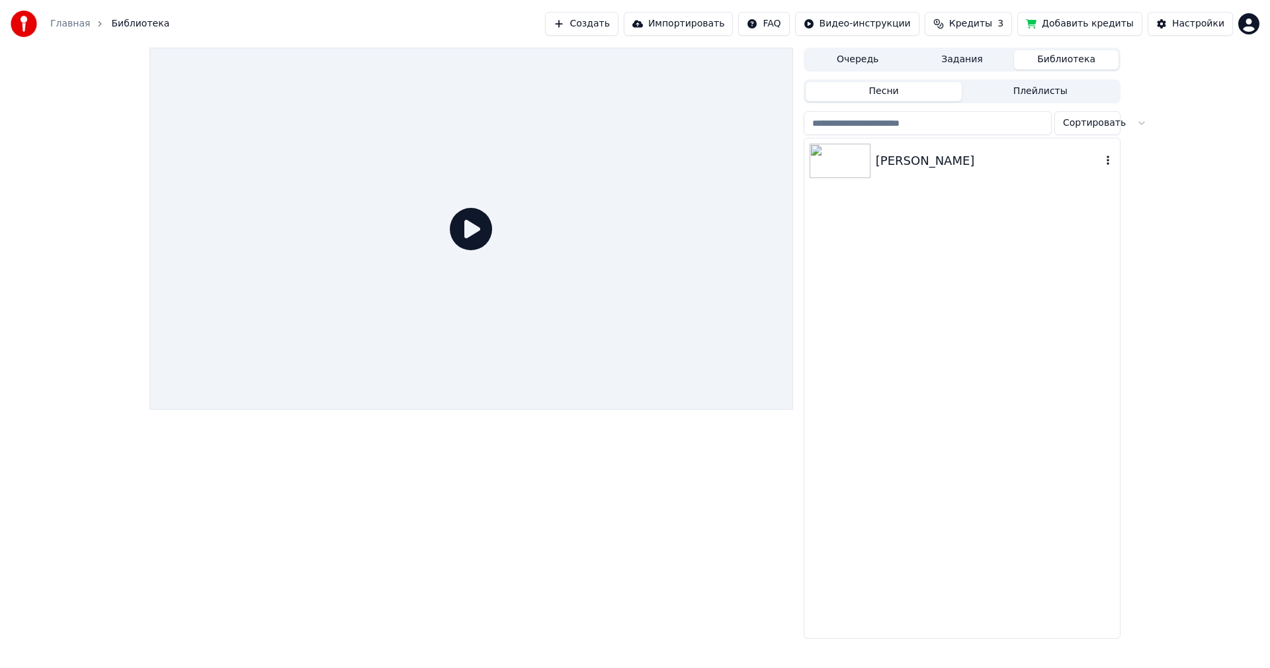
click at [915, 161] on div "[PERSON_NAME]" at bounding box center [989, 161] width 226 height 19
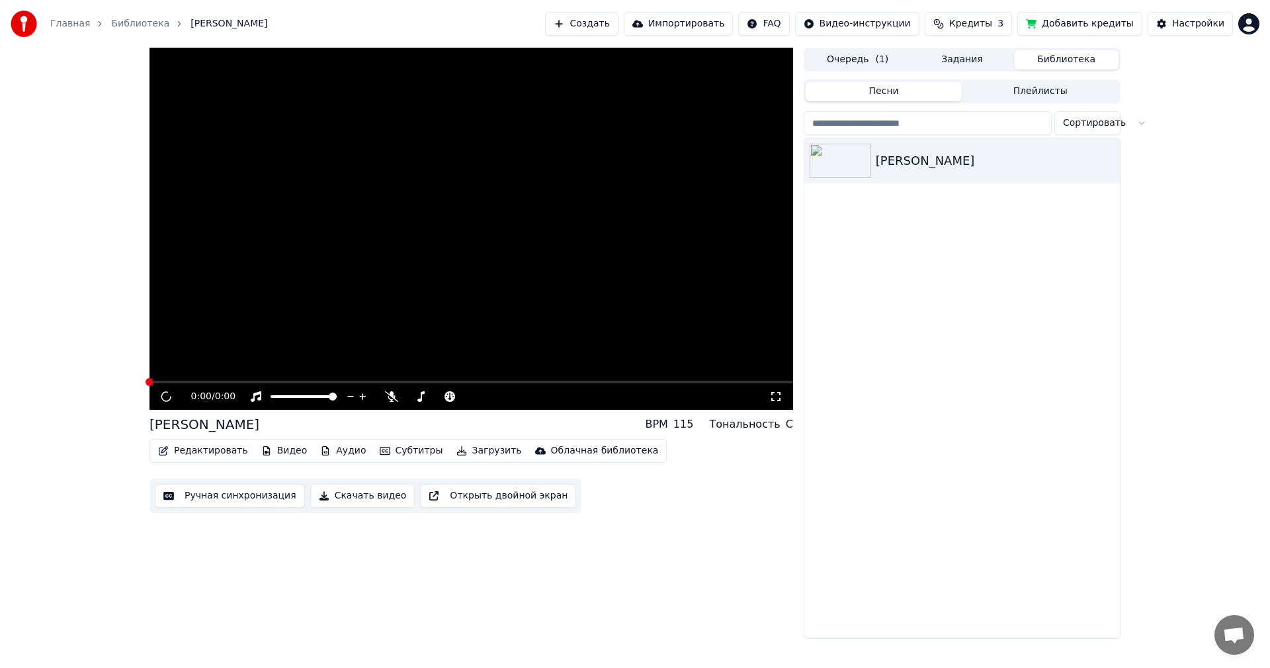
click at [1086, 24] on button "Добавить кредиты" at bounding box center [1080, 24] width 125 height 24
click at [1243, 25] on html "Главная Библиотека [PERSON_NAME] Создать Импортировать FAQ Видео-инструкции Кре…" at bounding box center [635, 334] width 1270 height 668
click at [1168, 142] on div "Выйти" at bounding box center [1191, 152] width 152 height 21
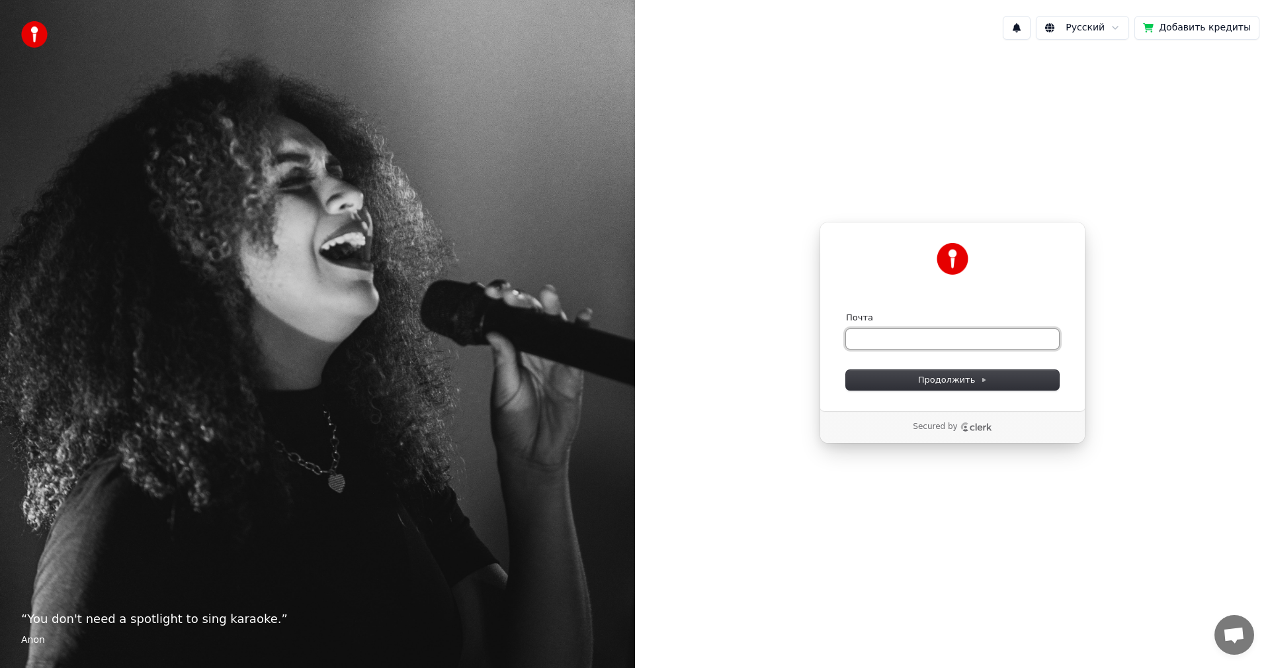
click at [879, 340] on input "Почта" at bounding box center [952, 339] width 213 height 20
paste input "**********"
click at [956, 382] on span "Продолжить" at bounding box center [952, 380] width 69 height 12
type input "**********"
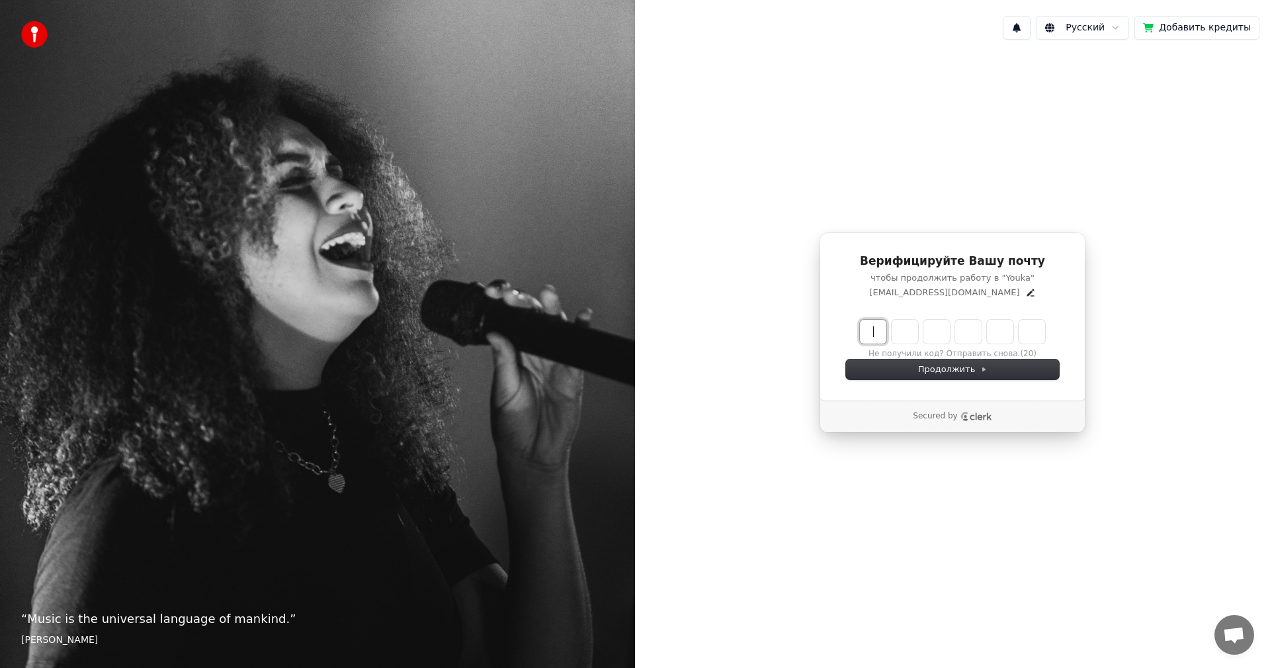
click at [879, 324] on input "Enter verification code" at bounding box center [966, 332] width 212 height 24
paste input "******"
type input "******"
